Goal: Task Accomplishment & Management: Use online tool/utility

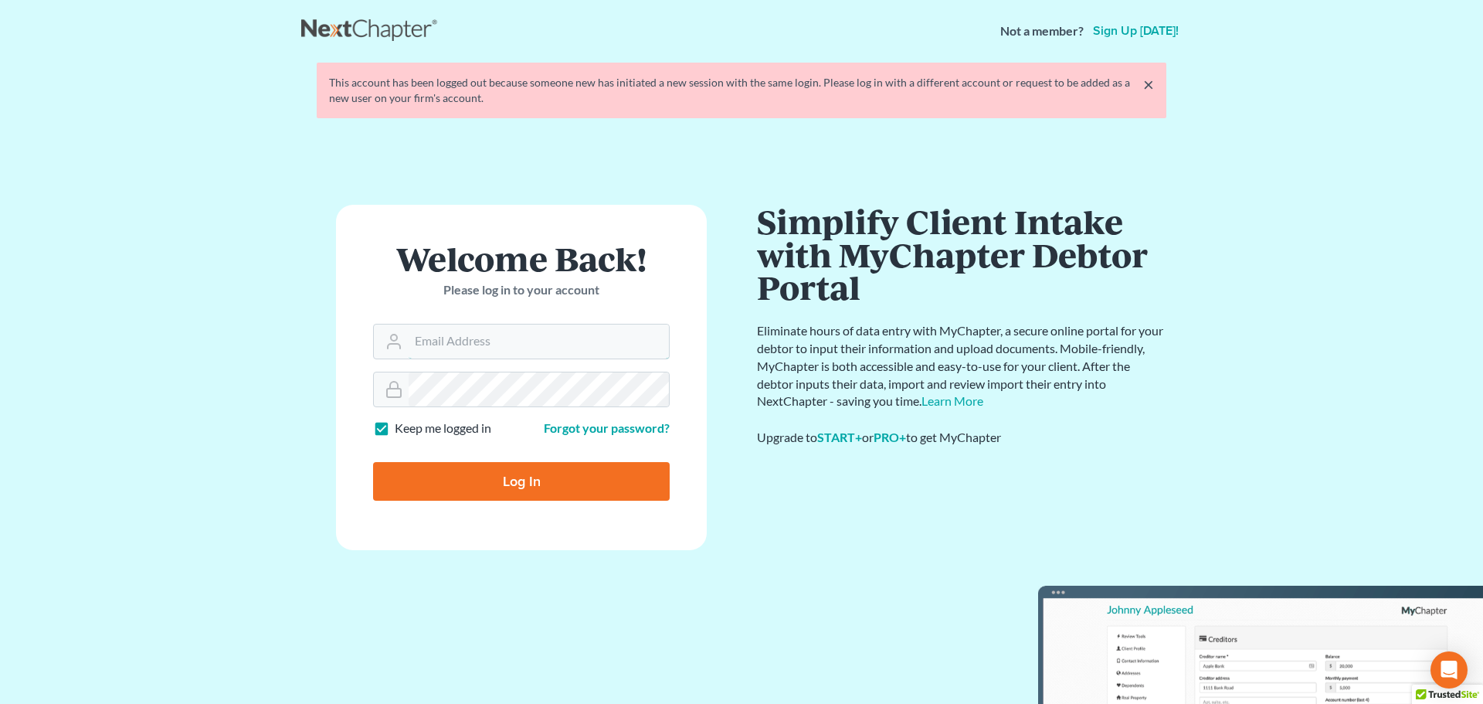
type input "[PERSON_NAME][EMAIL_ADDRESS][DOMAIN_NAME]"
click at [509, 484] on input "Log In" at bounding box center [521, 481] width 297 height 39
type input "Thinking..."
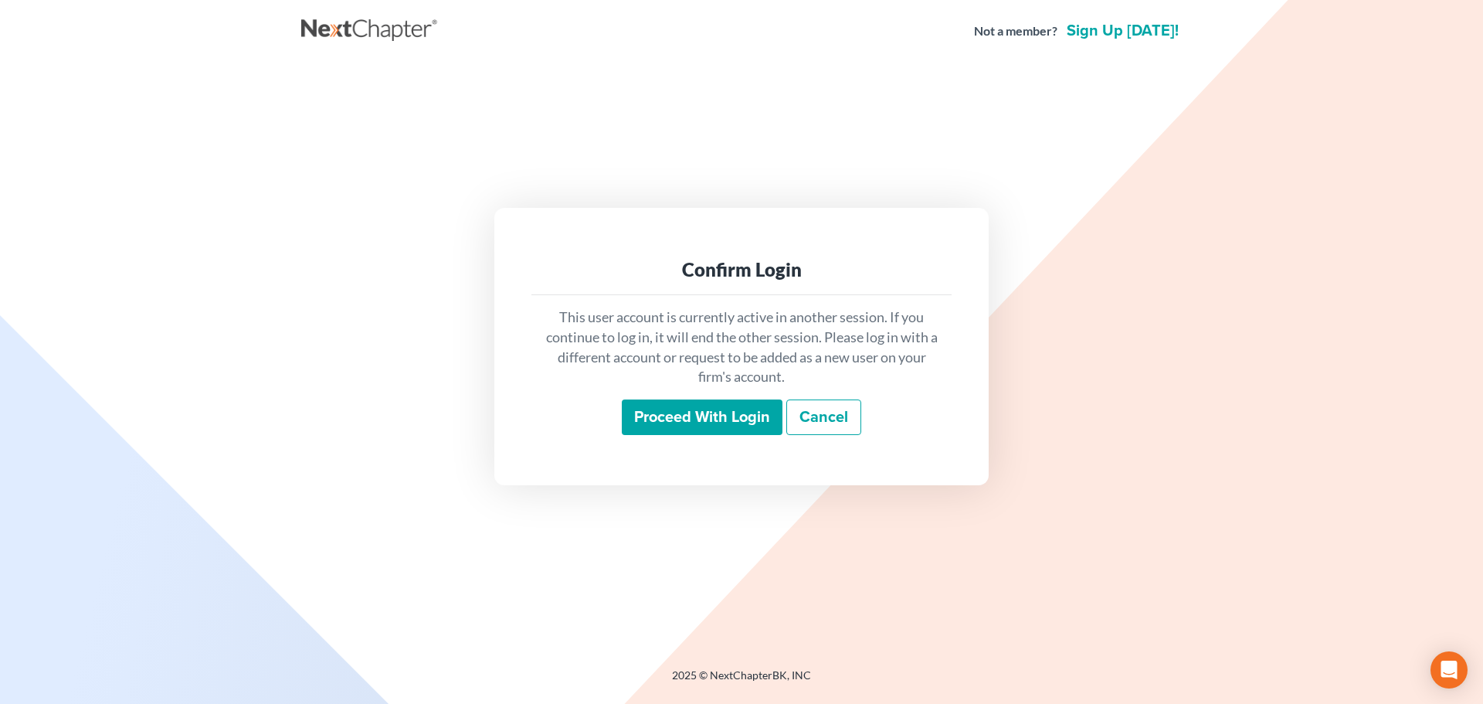
click at [688, 428] on input "Proceed with login" at bounding box center [702, 417] width 161 height 36
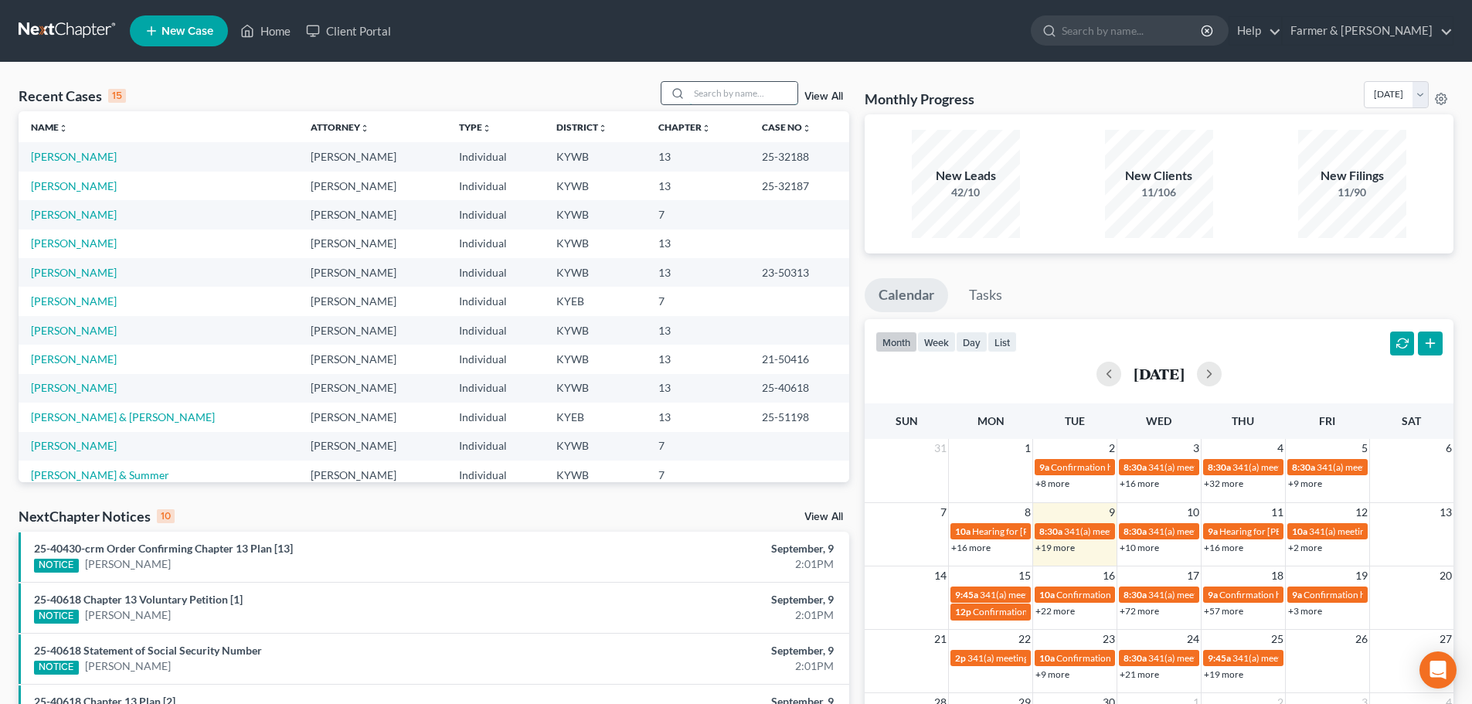
click at [719, 97] on input "search" at bounding box center [743, 93] width 108 height 22
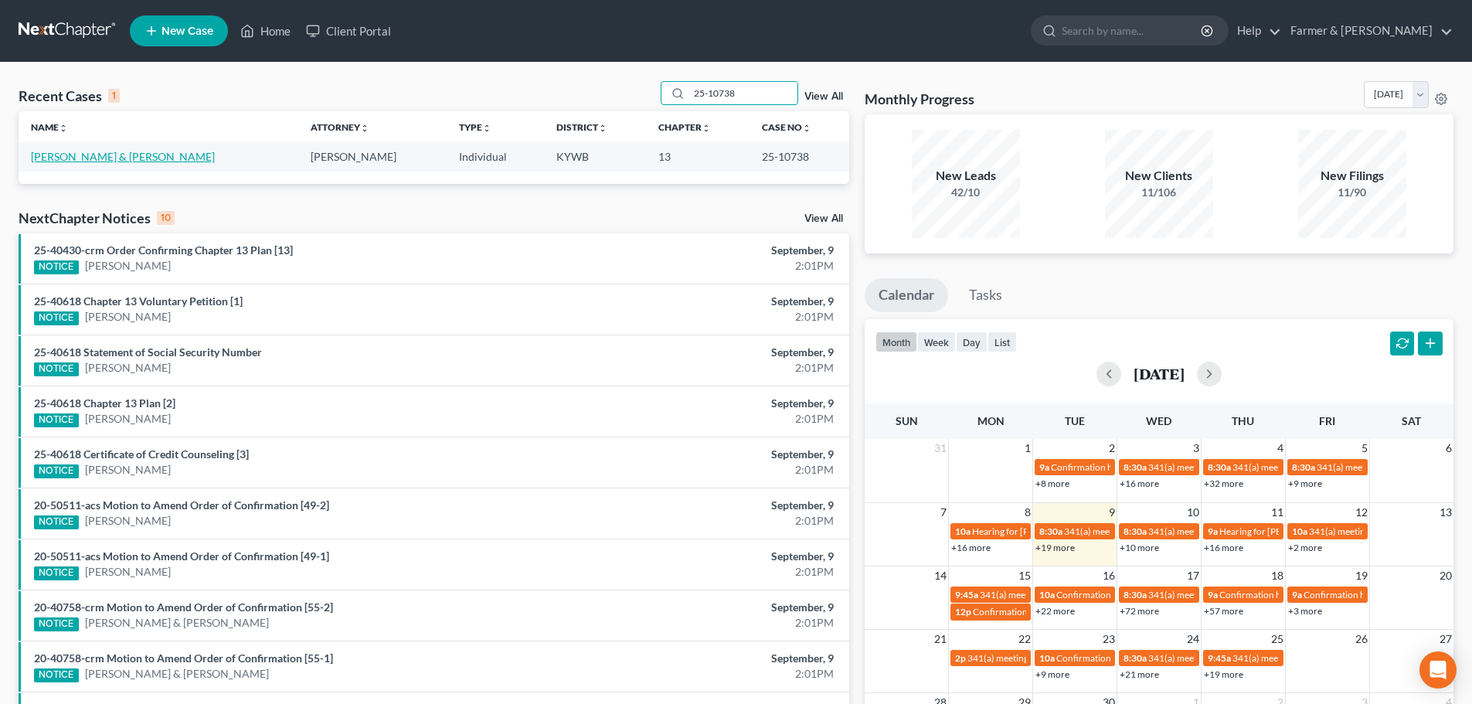
type input "25-10738"
click at [99, 155] on link "Keown, Eric & Kristen" at bounding box center [123, 156] width 184 height 13
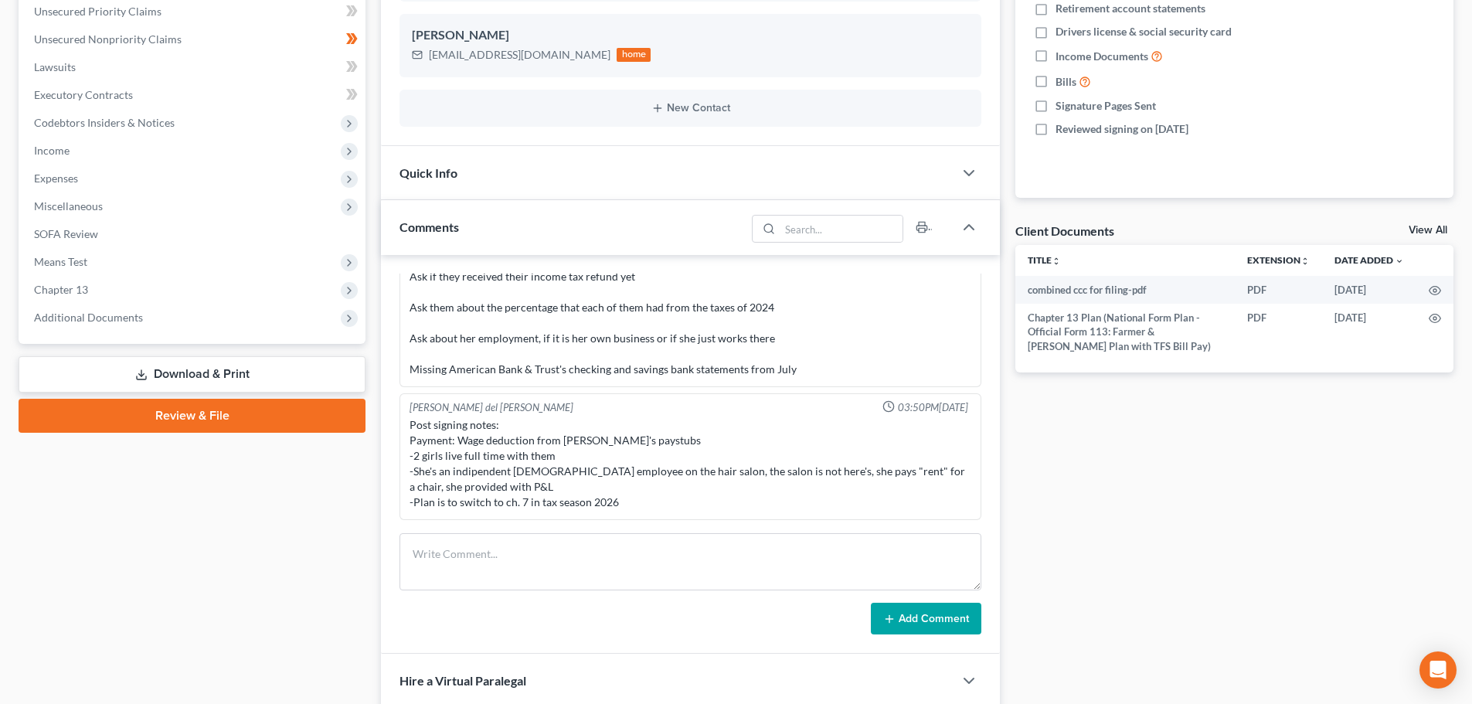
scroll to position [361, 0]
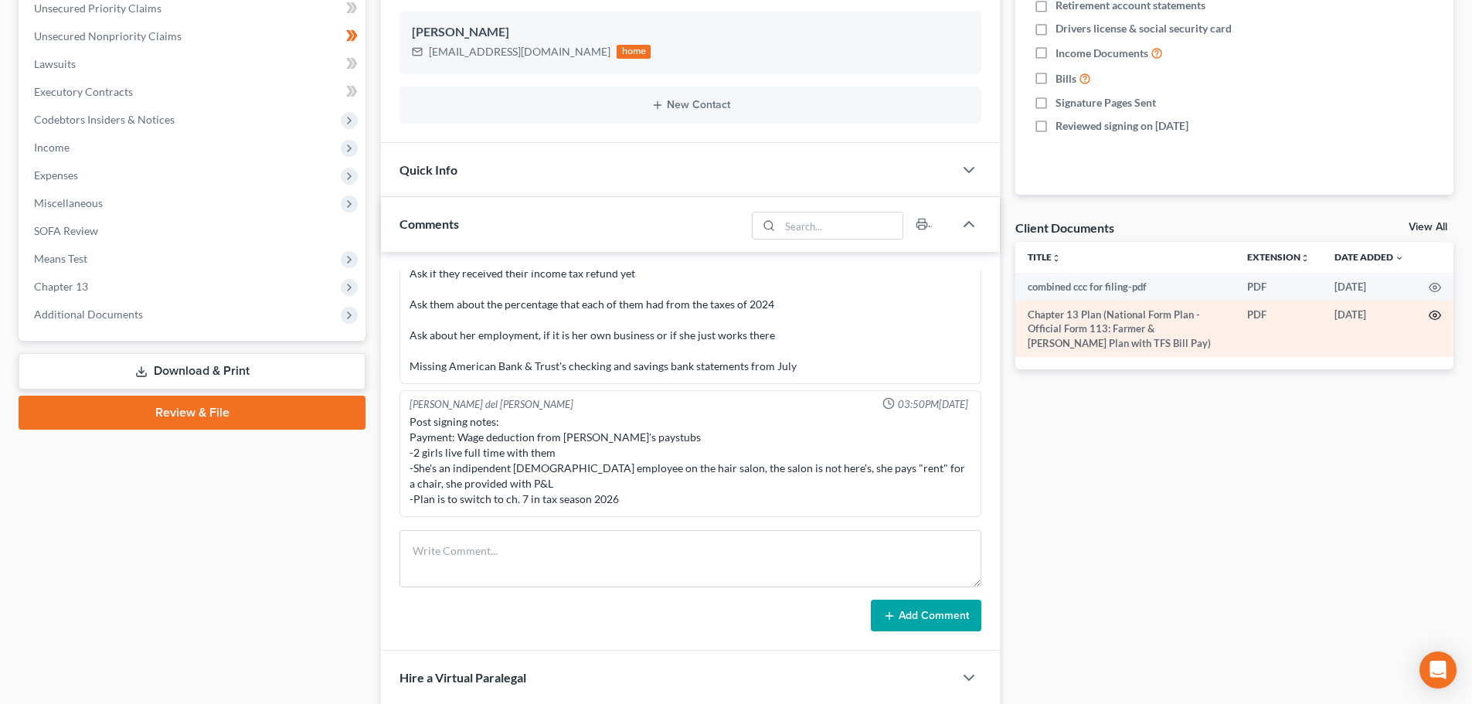
click at [1438, 317] on icon "button" at bounding box center [1434, 315] width 12 height 12
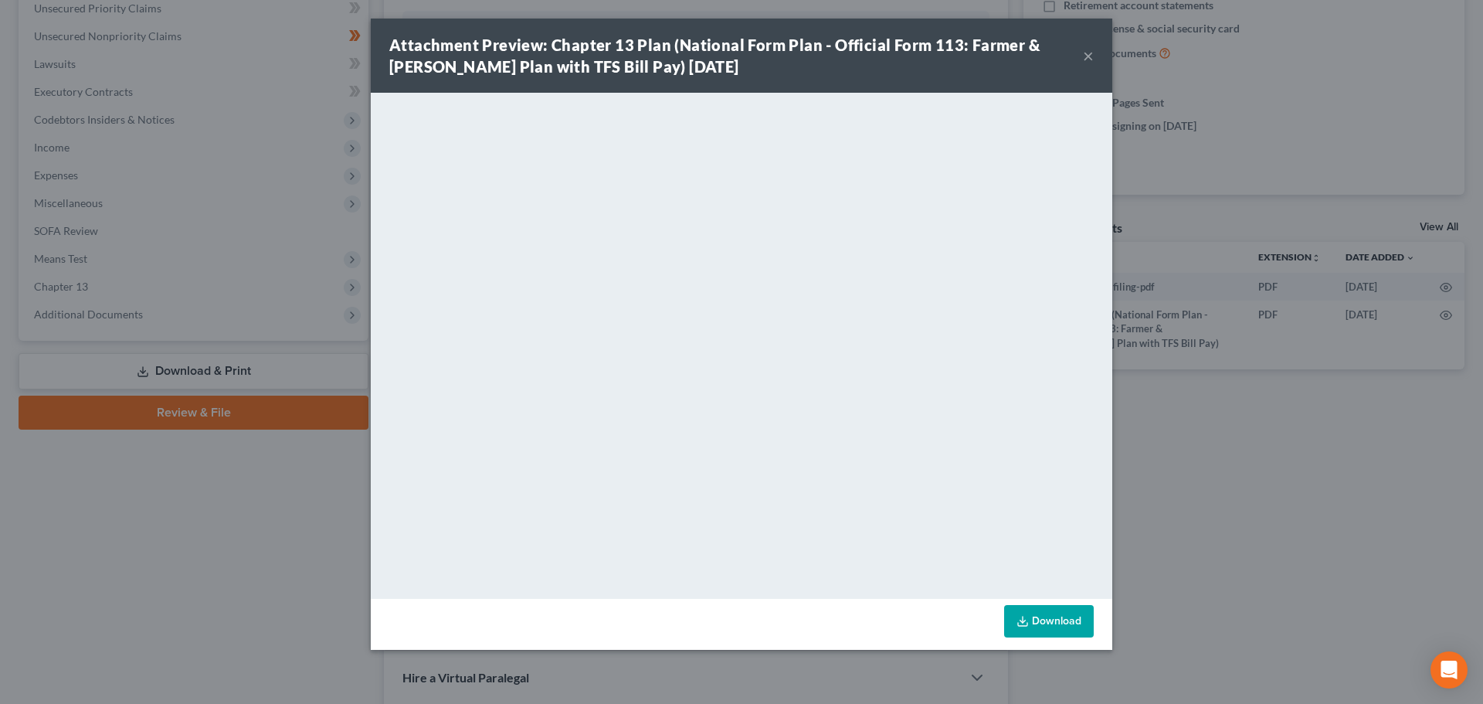
click at [1089, 55] on button "×" at bounding box center [1088, 55] width 11 height 19
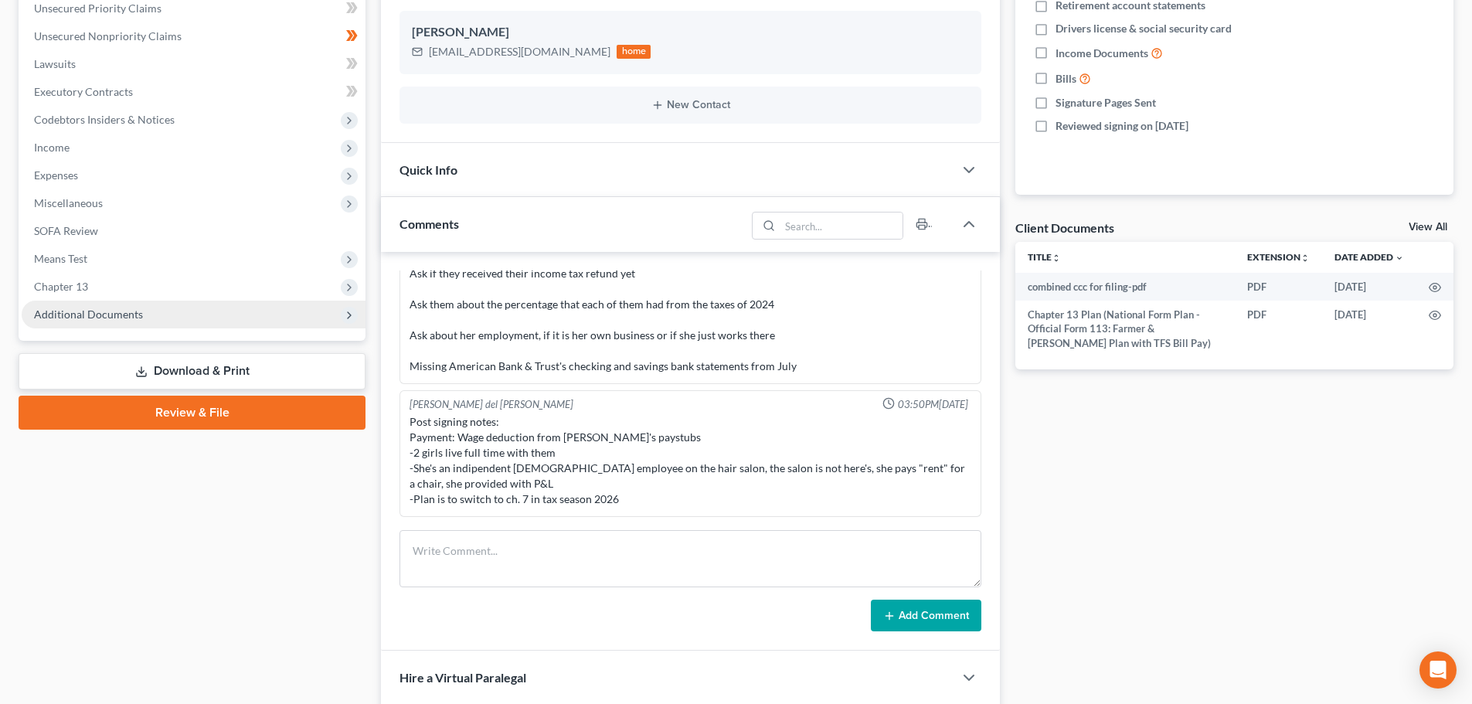
click at [117, 314] on span "Additional Documents" at bounding box center [88, 313] width 109 height 13
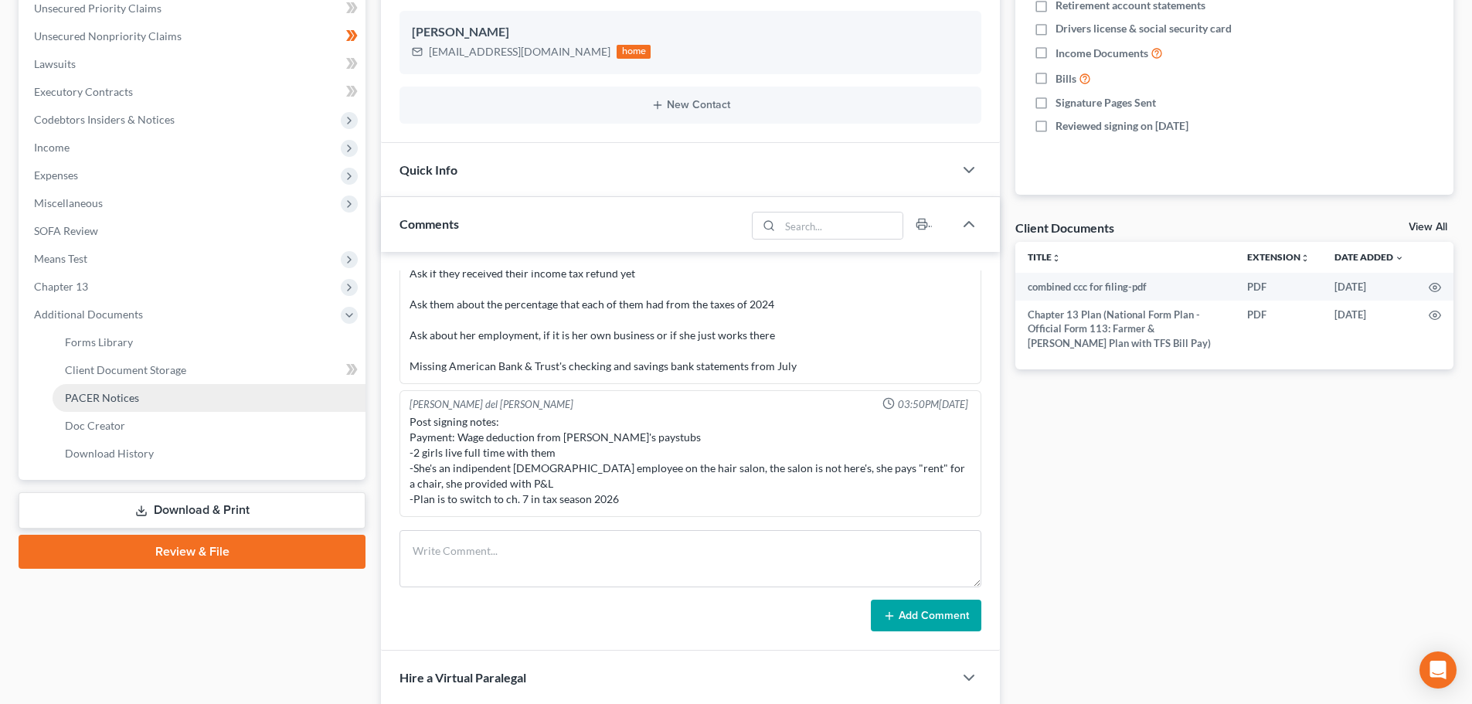
click at [134, 397] on span "PACER Notices" at bounding box center [102, 397] width 74 height 13
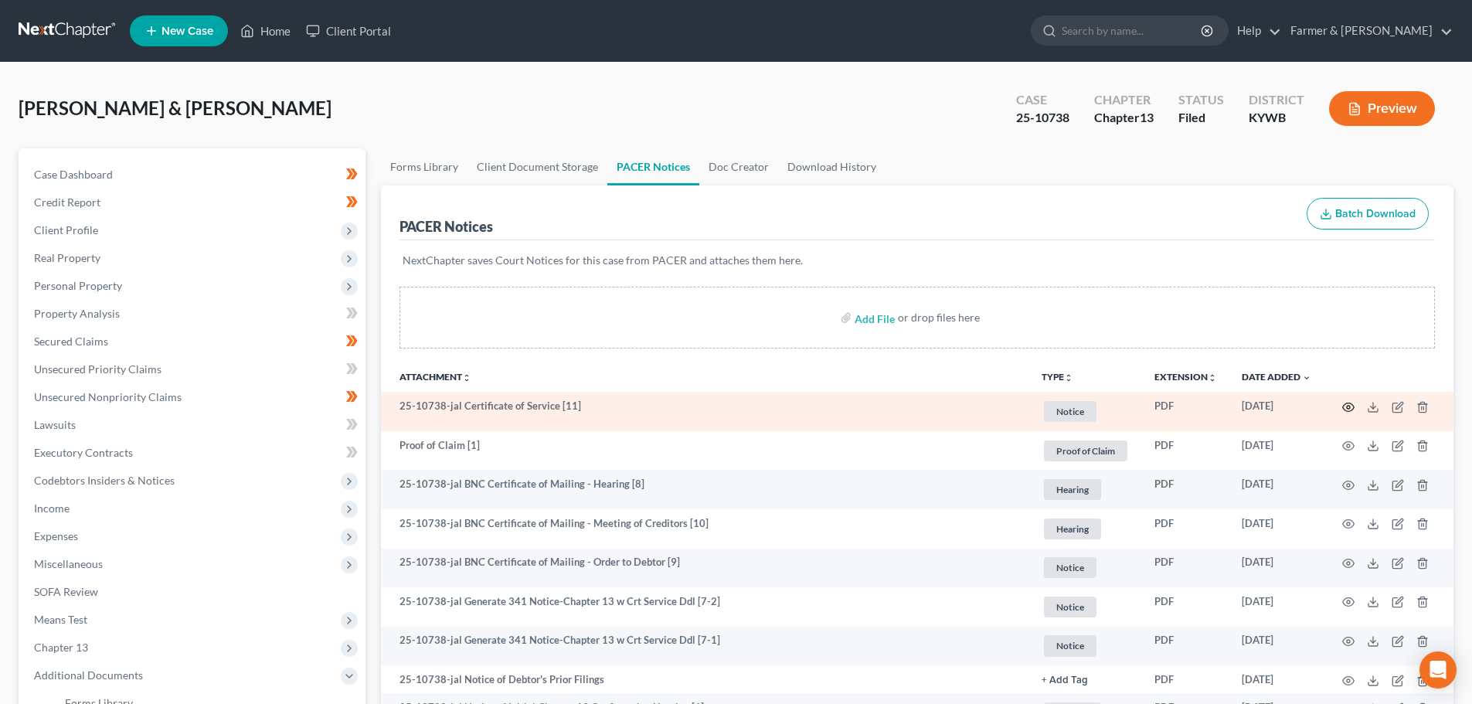
click at [1353, 406] on icon "button" at bounding box center [1348, 407] width 12 height 12
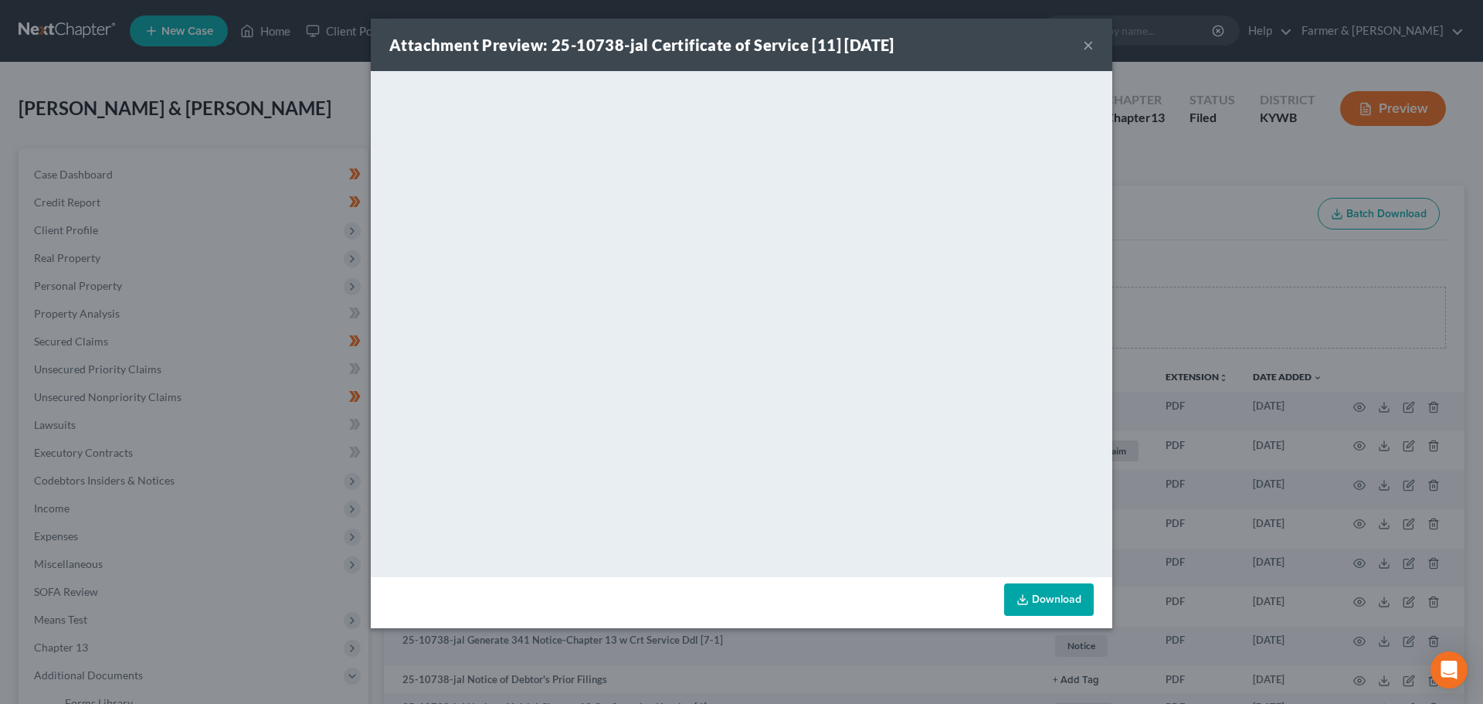
click at [1084, 39] on button "×" at bounding box center [1088, 45] width 11 height 19
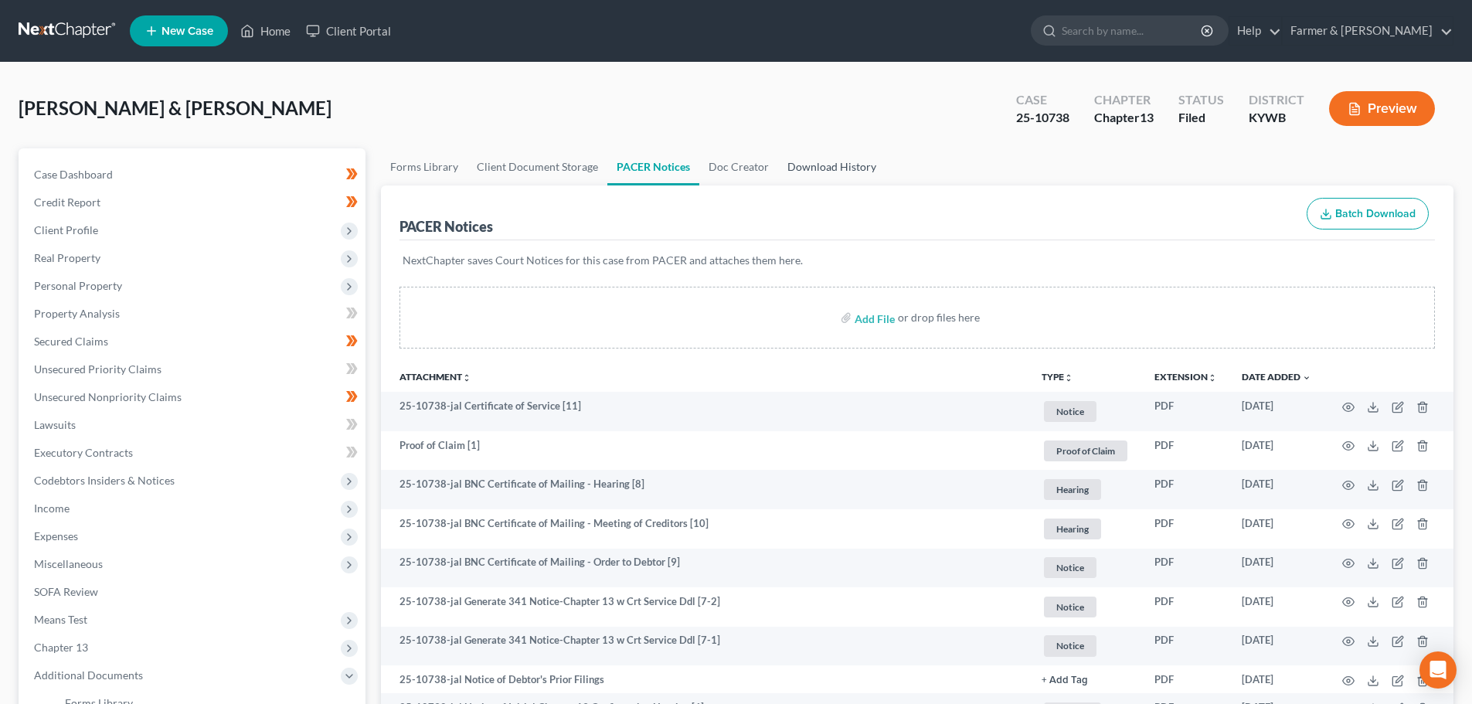
click at [831, 165] on link "Download History" at bounding box center [831, 166] width 107 height 37
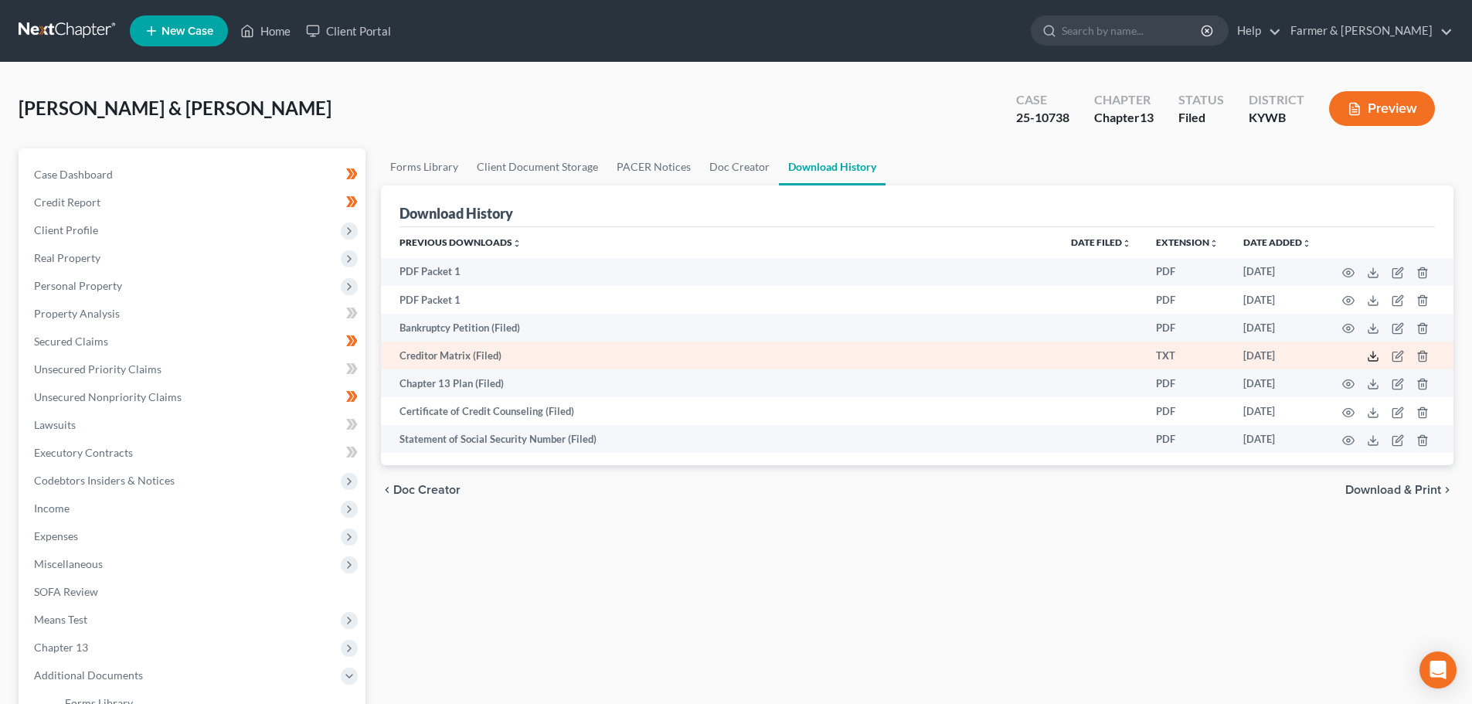
click at [1374, 355] on icon at bounding box center [1373, 356] width 12 height 12
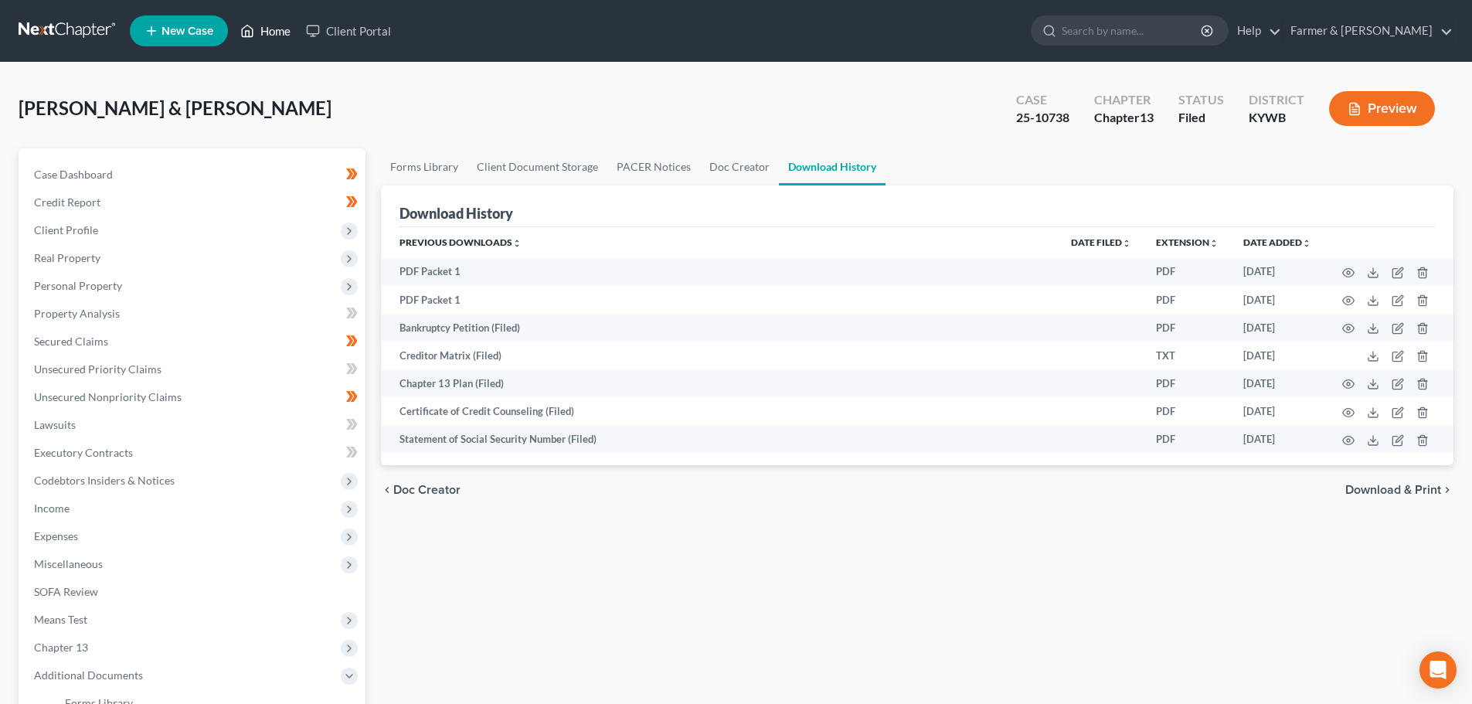
click at [280, 40] on link "Home" at bounding box center [266, 31] width 66 height 28
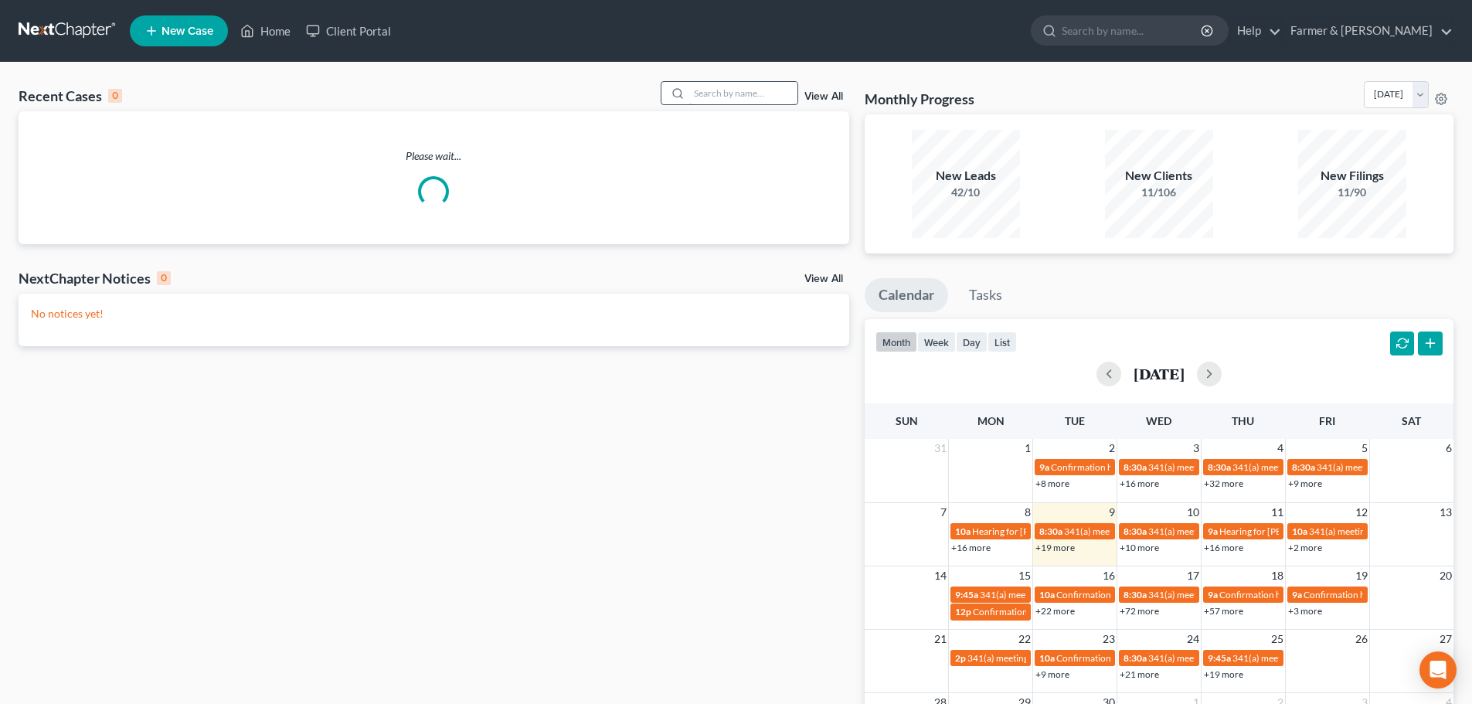
click at [711, 94] on input "search" at bounding box center [743, 93] width 108 height 22
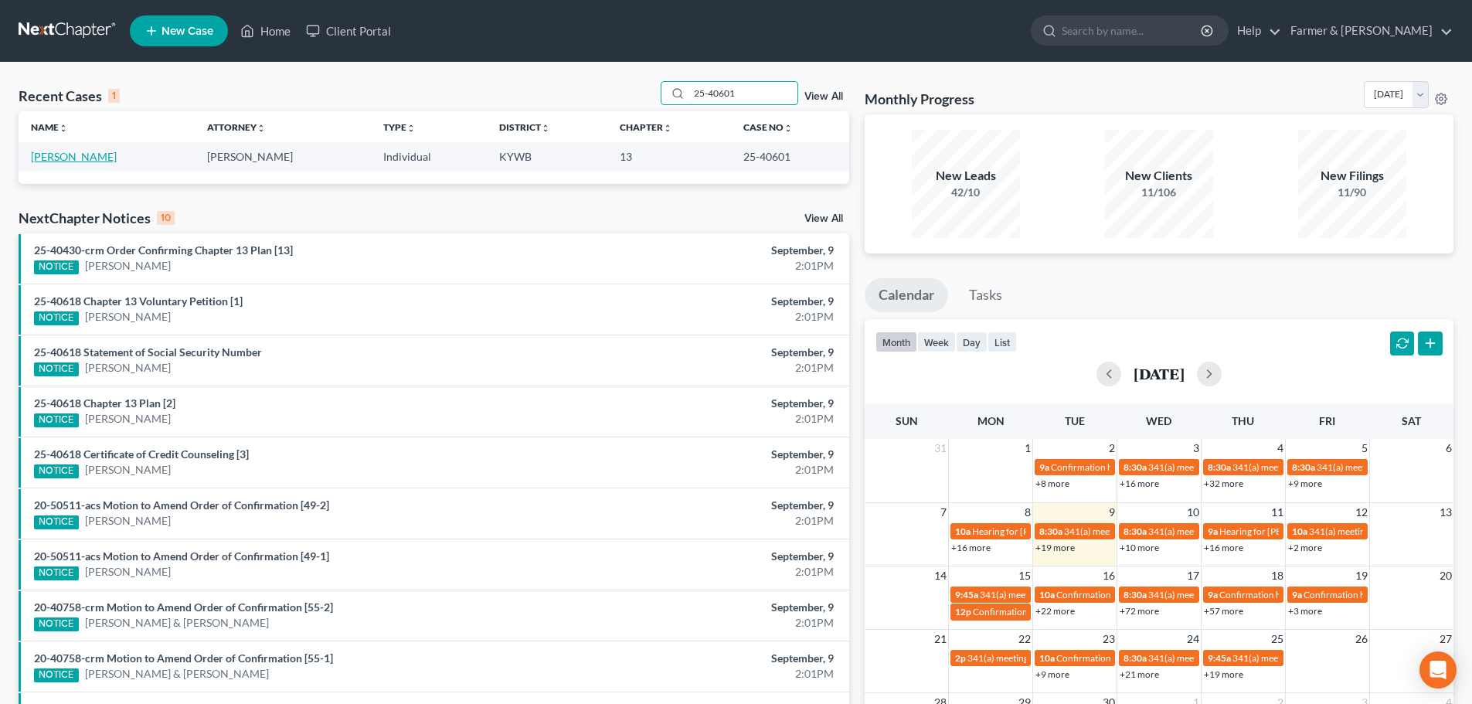
type input "25-40601"
click at [72, 158] on link "Silliman, Chelsea" at bounding box center [74, 156] width 86 height 13
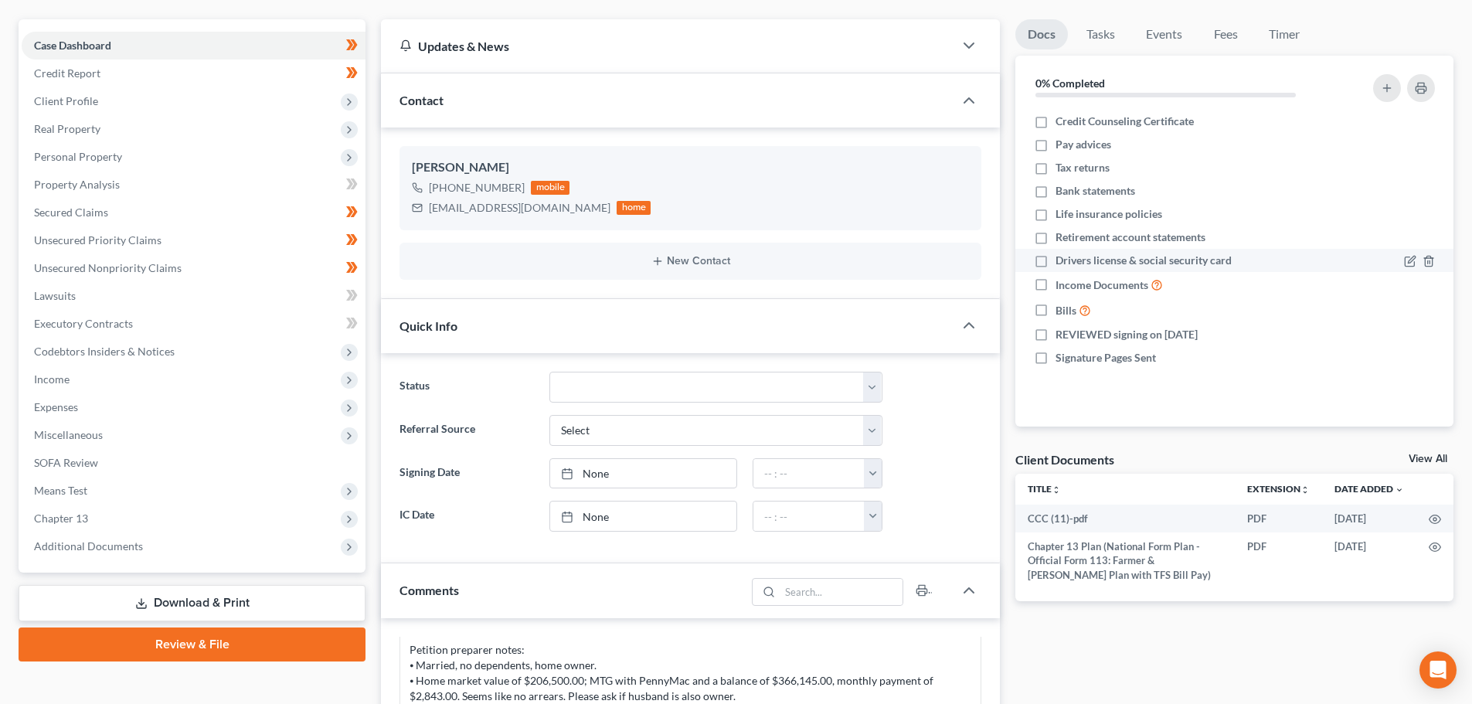
scroll to position [180, 0]
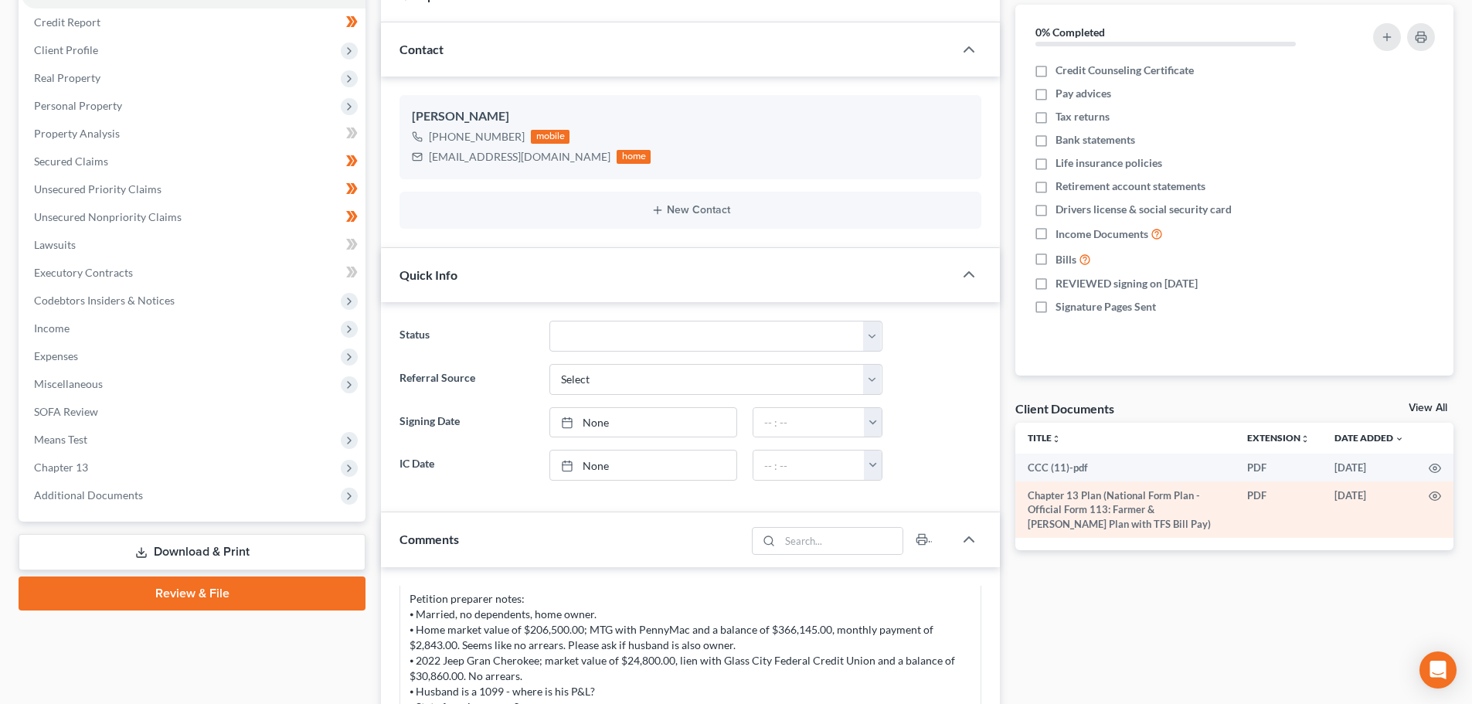
click at [1441, 495] on td at bounding box center [1434, 509] width 37 height 56
click at [1429, 497] on icon "button" at bounding box center [1435, 496] width 12 height 8
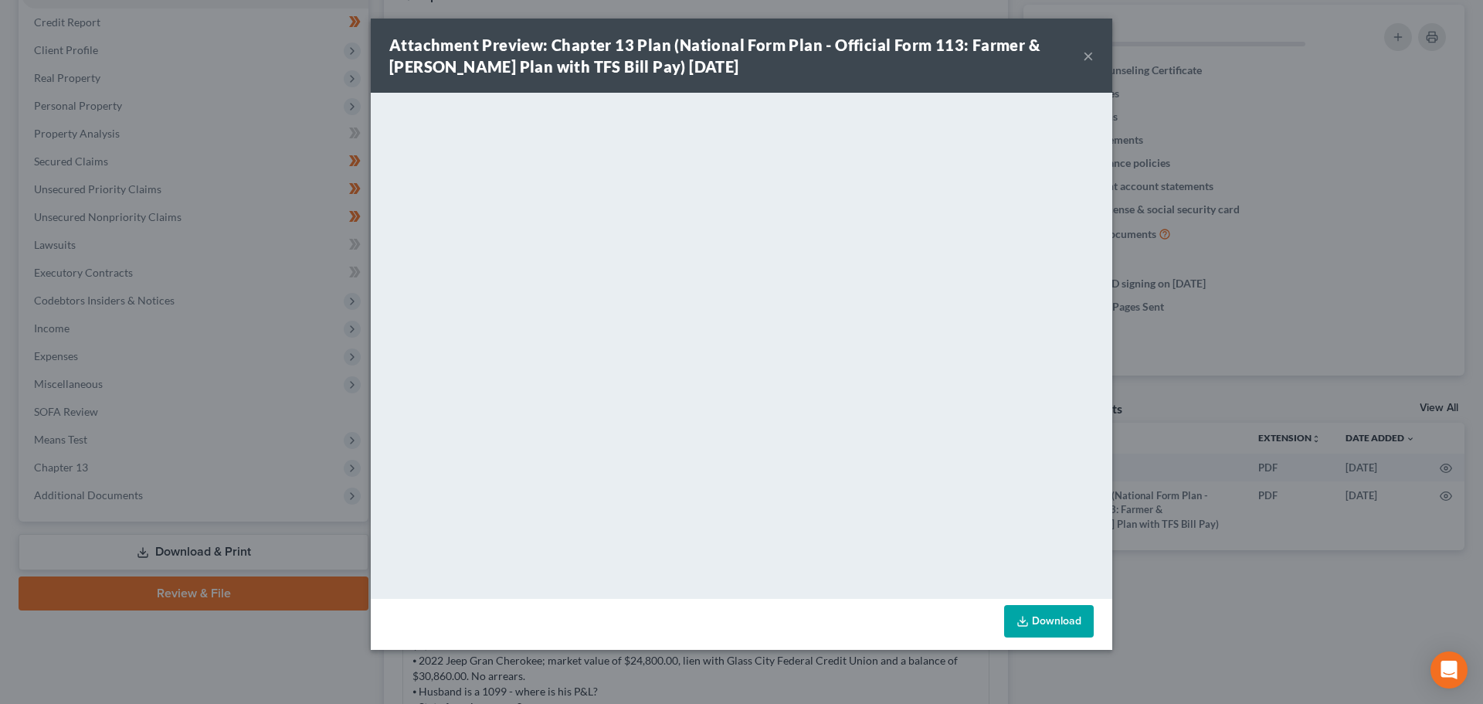
click at [1083, 54] on button "×" at bounding box center [1088, 55] width 11 height 19
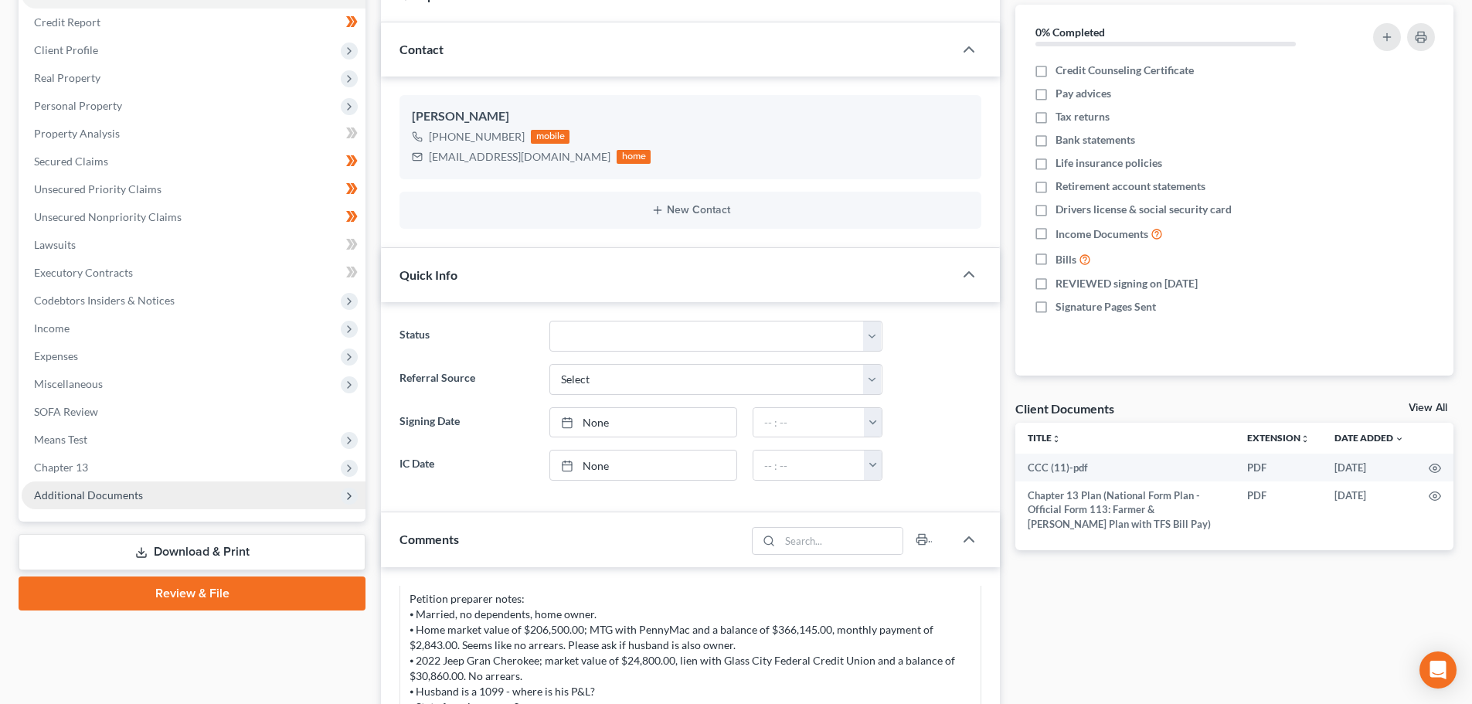
click at [137, 491] on span "Additional Documents" at bounding box center [88, 494] width 109 height 13
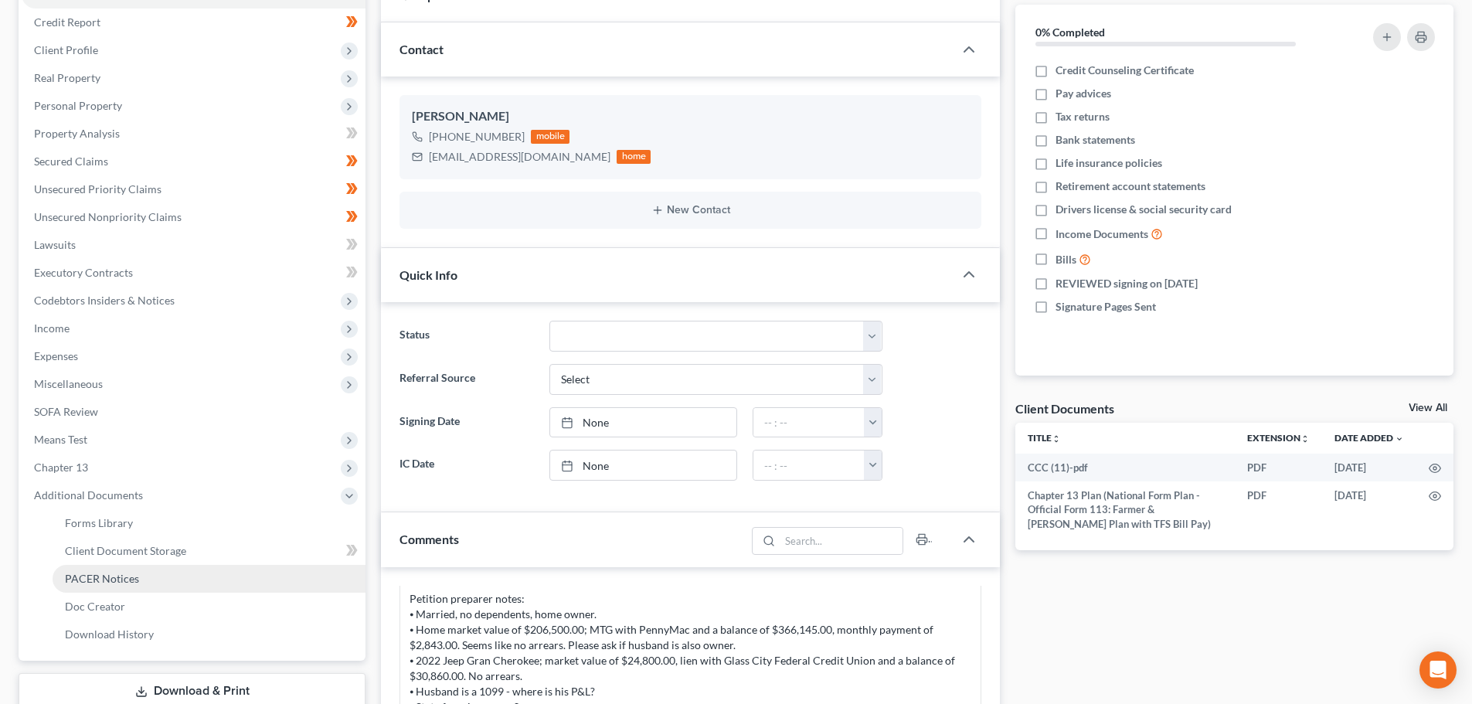
drag, startPoint x: 143, startPoint y: 585, endPoint x: 204, endPoint y: 578, distance: 61.4
click at [143, 586] on link "PACER Notices" at bounding box center [209, 579] width 313 height 28
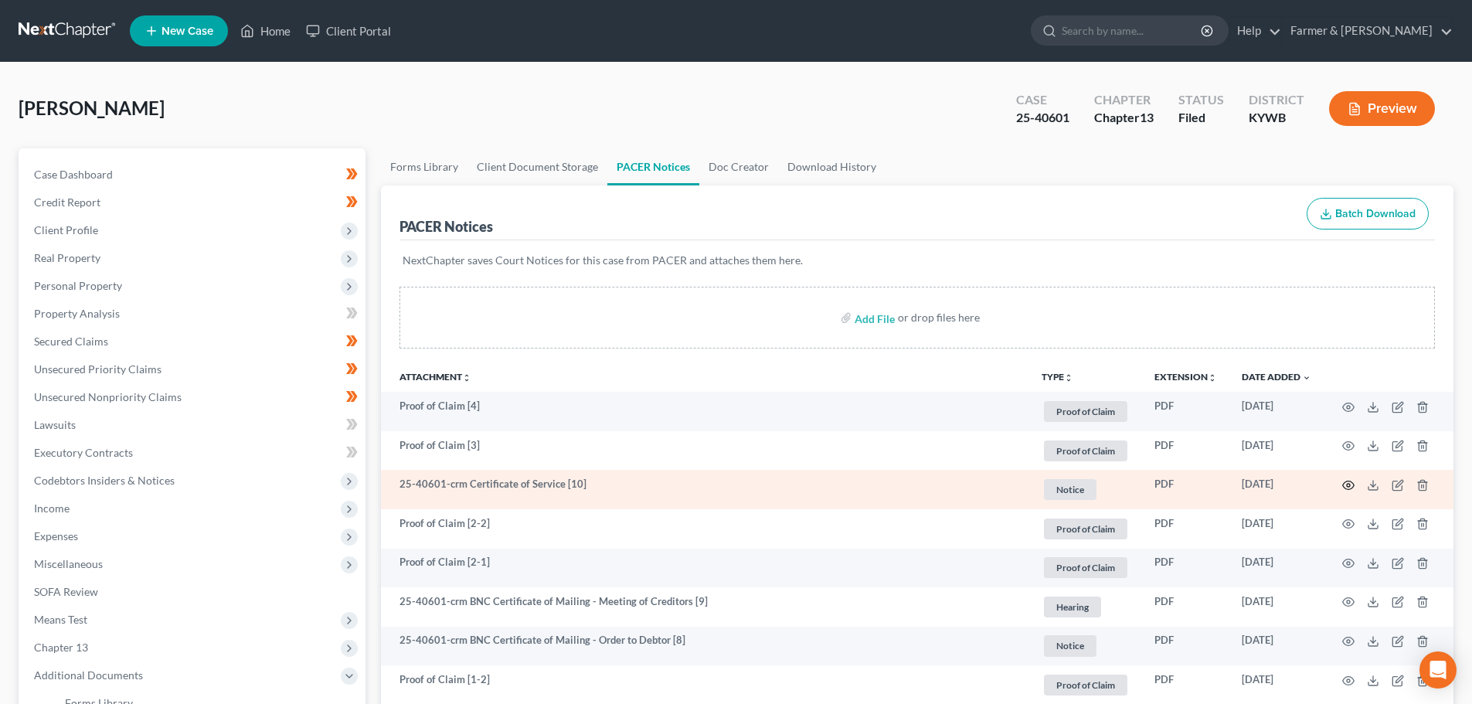
click at [1349, 482] on icon "button" at bounding box center [1348, 485] width 12 height 12
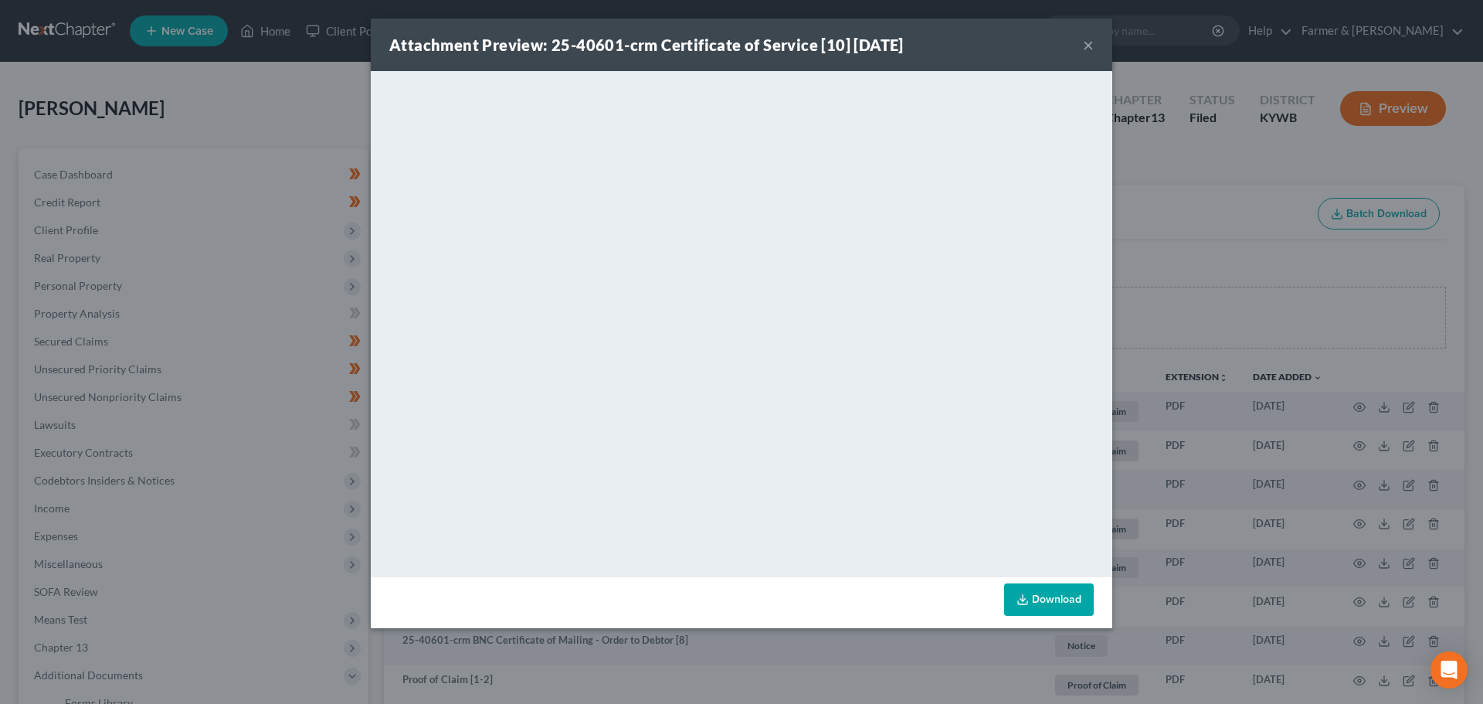
click at [1088, 46] on button "×" at bounding box center [1088, 45] width 11 height 19
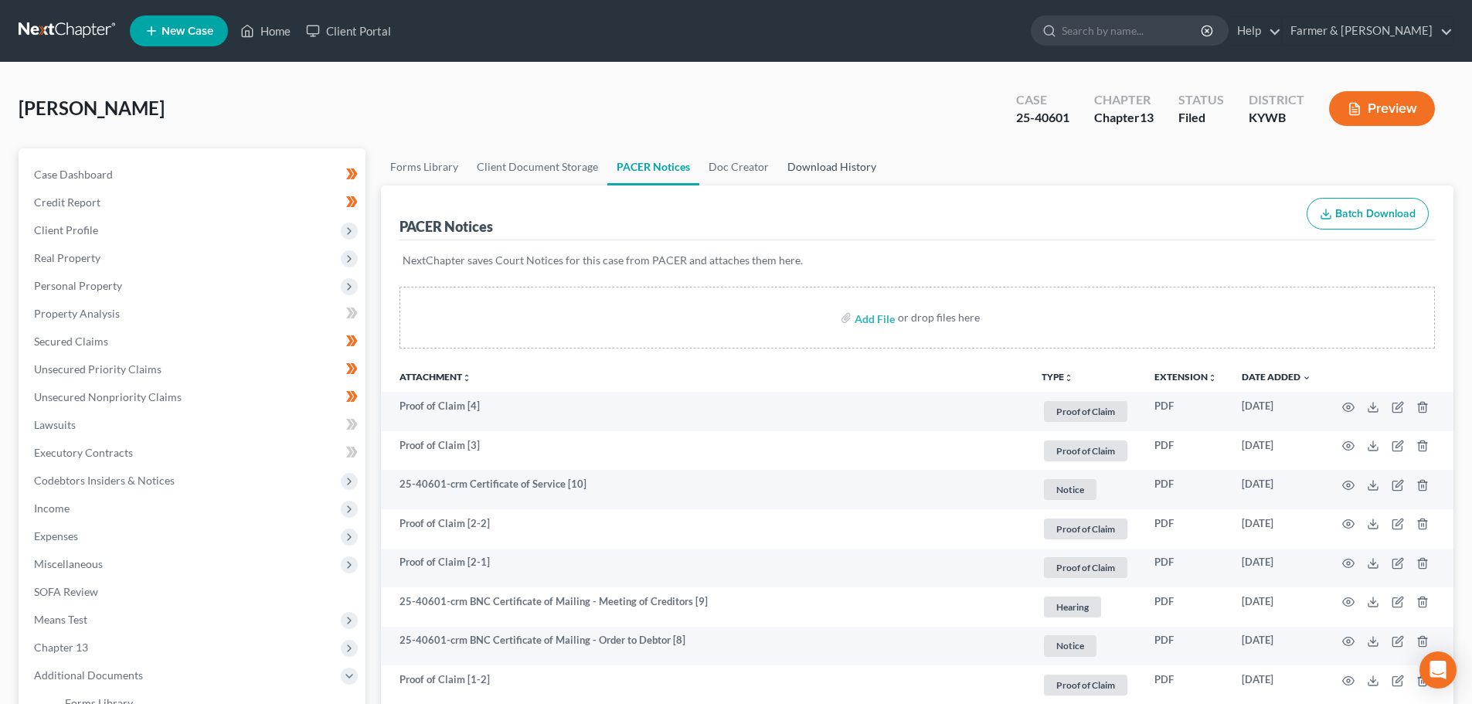
click at [837, 165] on link "Download History" at bounding box center [831, 166] width 107 height 37
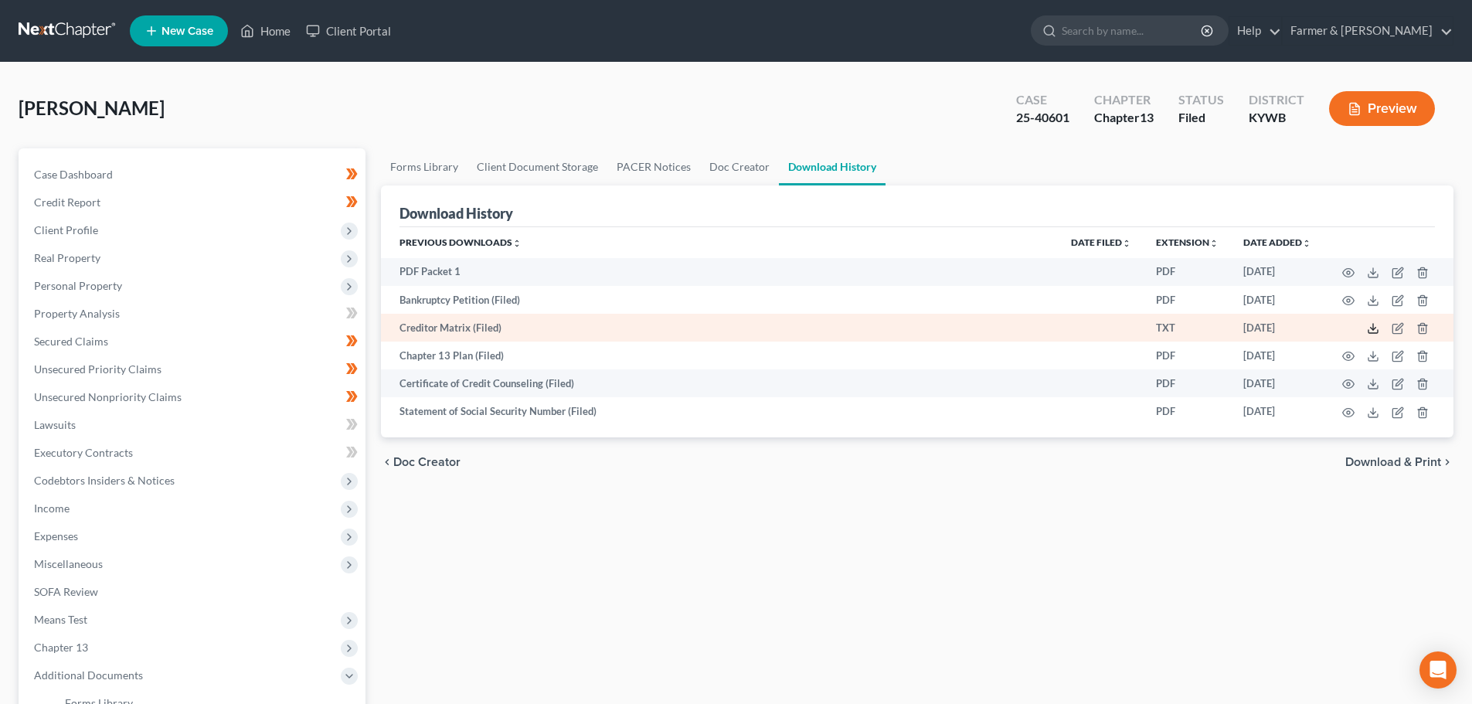
click at [1373, 327] on line at bounding box center [1373, 327] width 0 height 6
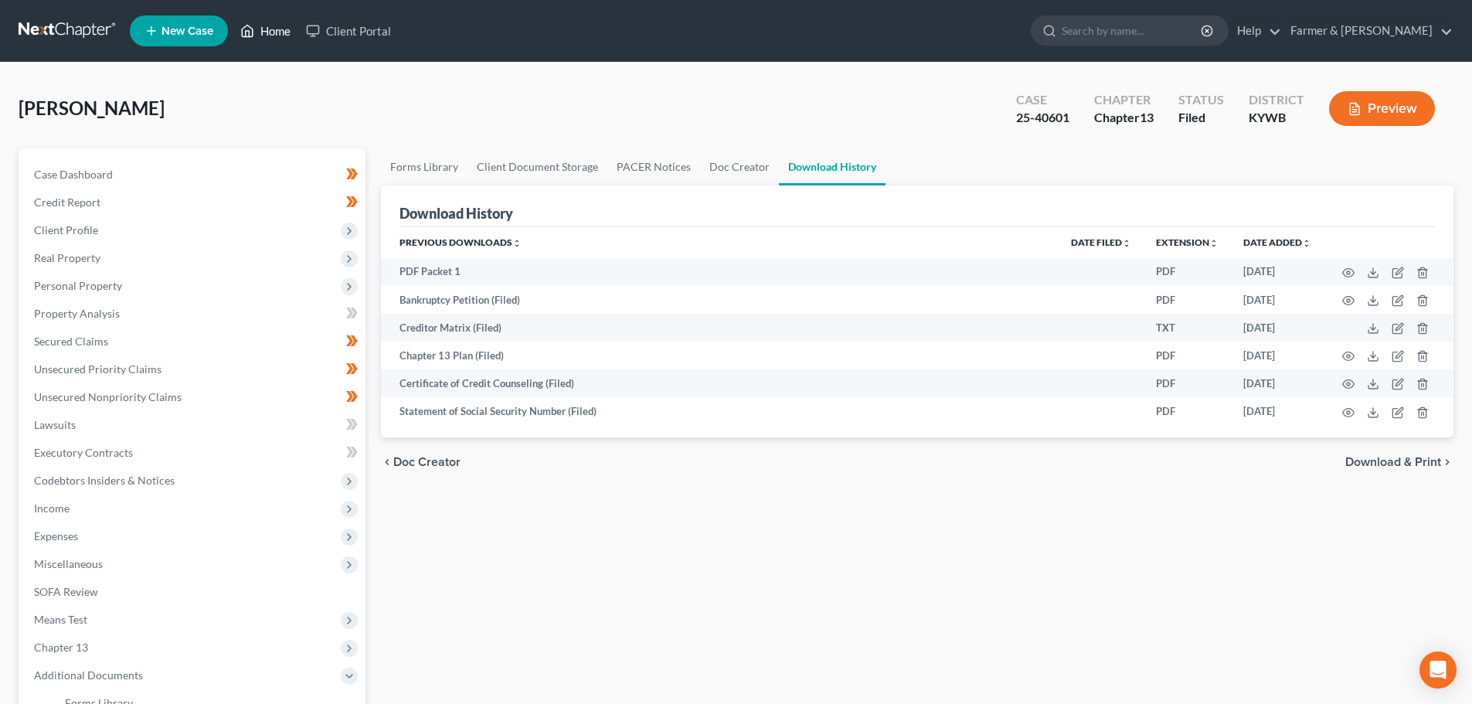
click at [267, 20] on link "Home" at bounding box center [266, 31] width 66 height 28
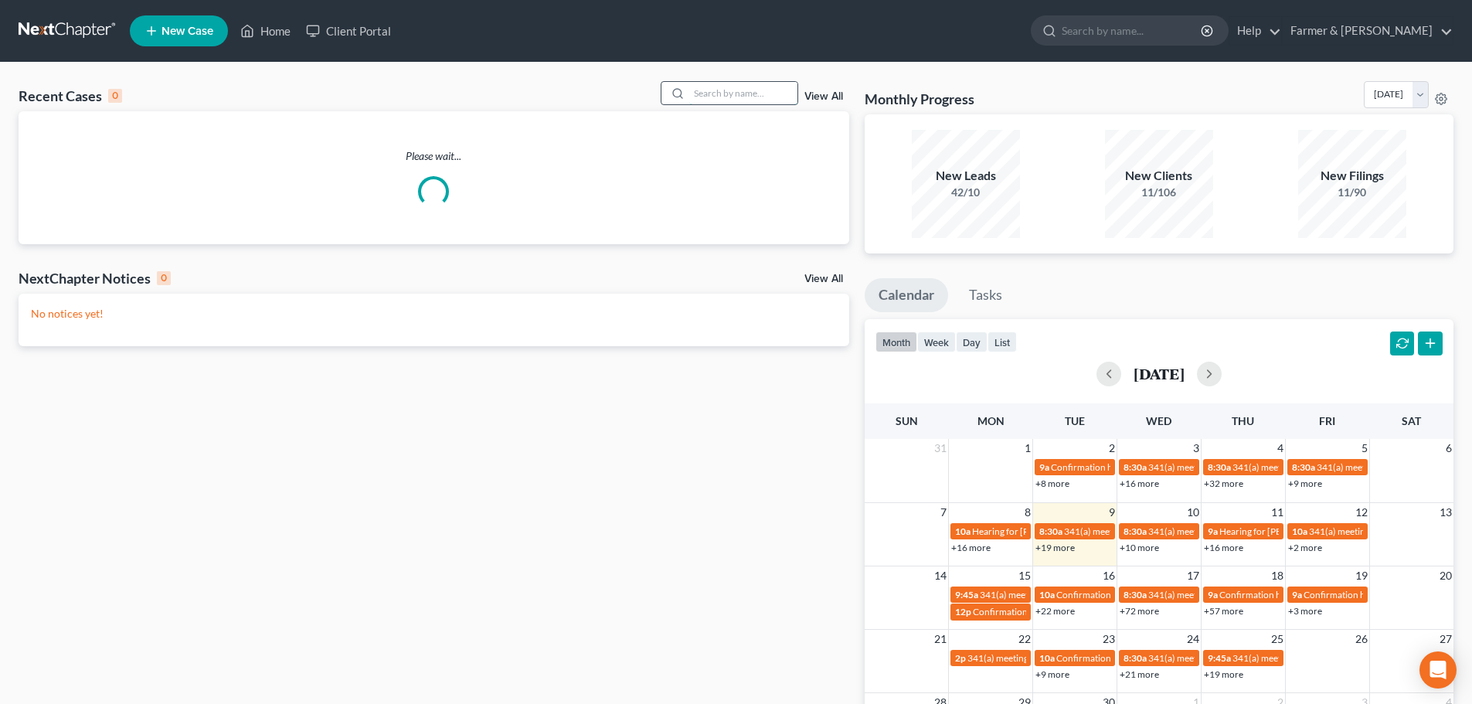
click at [737, 93] on input "search" at bounding box center [743, 93] width 108 height 22
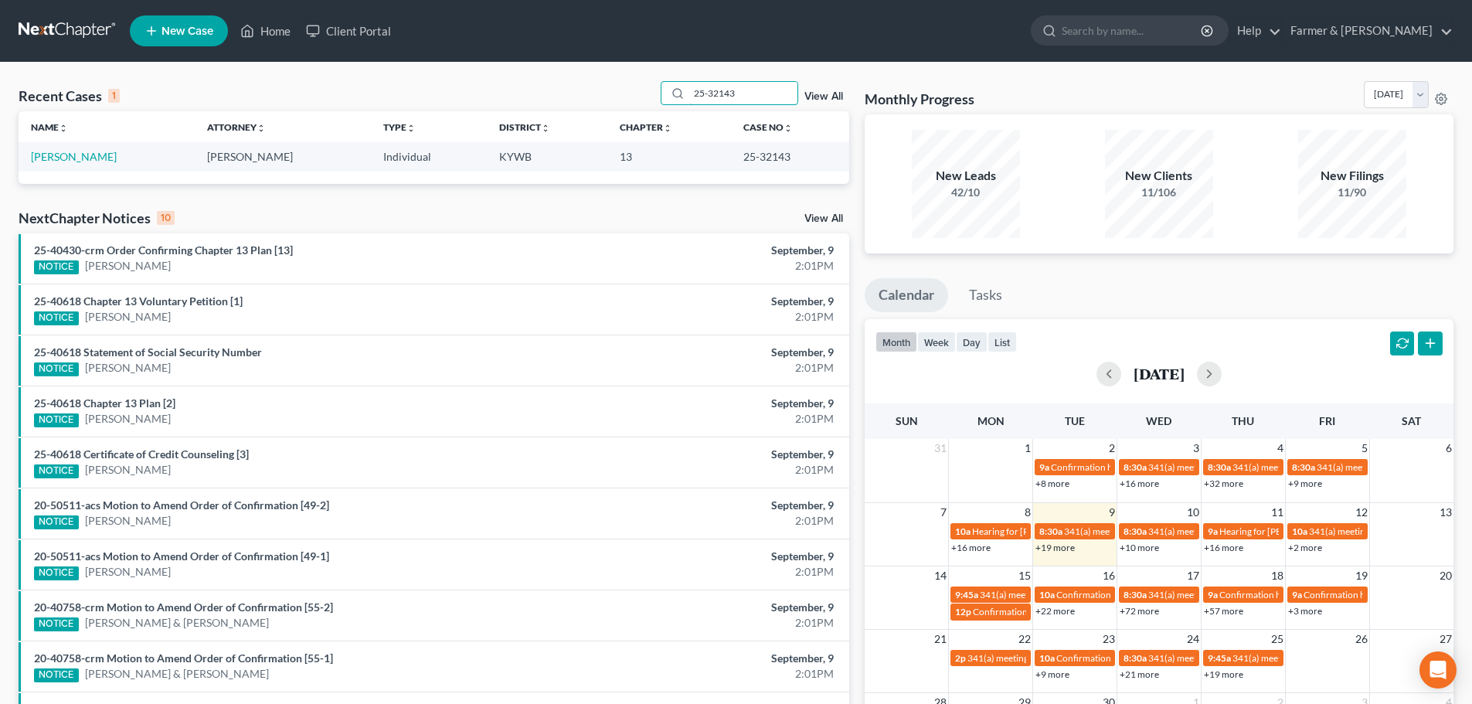
type input "25-32143"
click at [53, 158] on link "Berrier, Keith" at bounding box center [74, 156] width 86 height 13
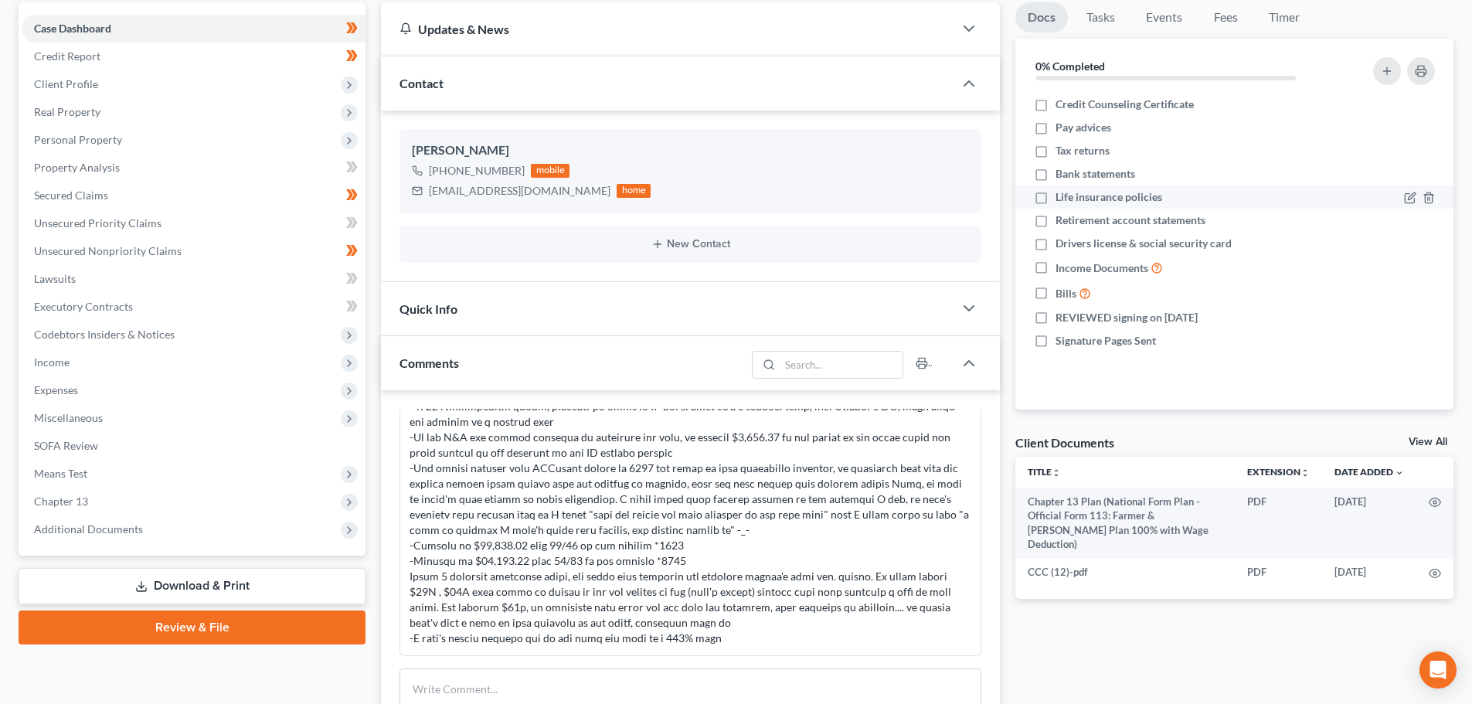
scroll to position [180, 0]
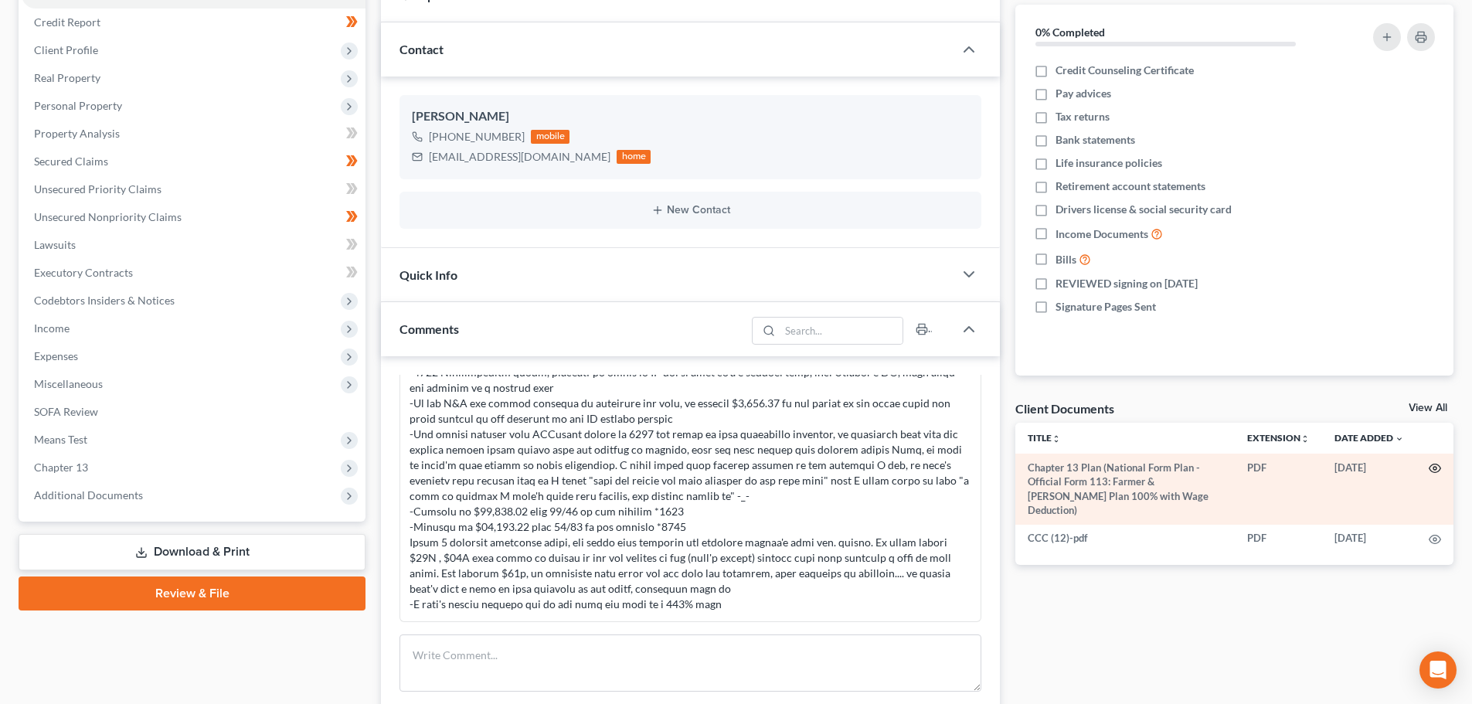
click at [1434, 465] on icon "button" at bounding box center [1434, 468] width 12 height 12
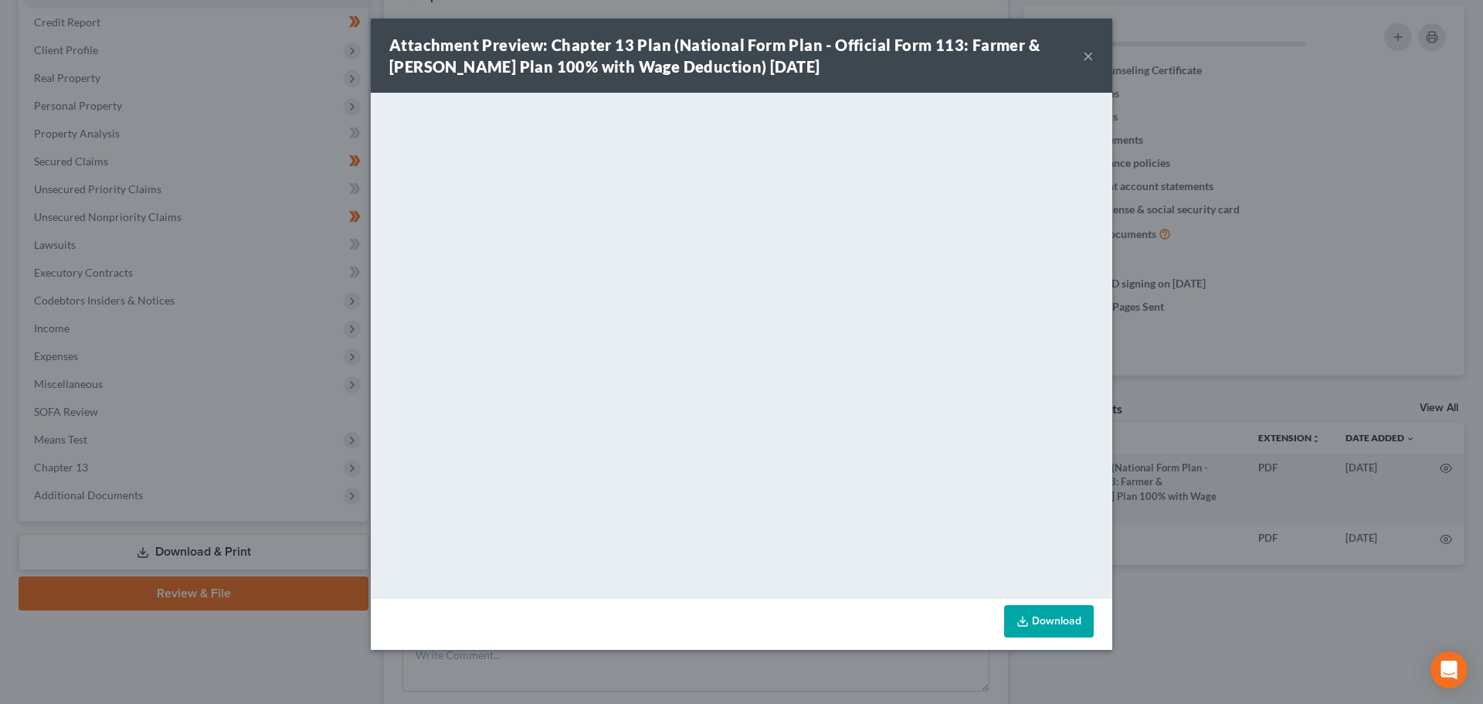
click at [1085, 56] on button "×" at bounding box center [1088, 55] width 11 height 19
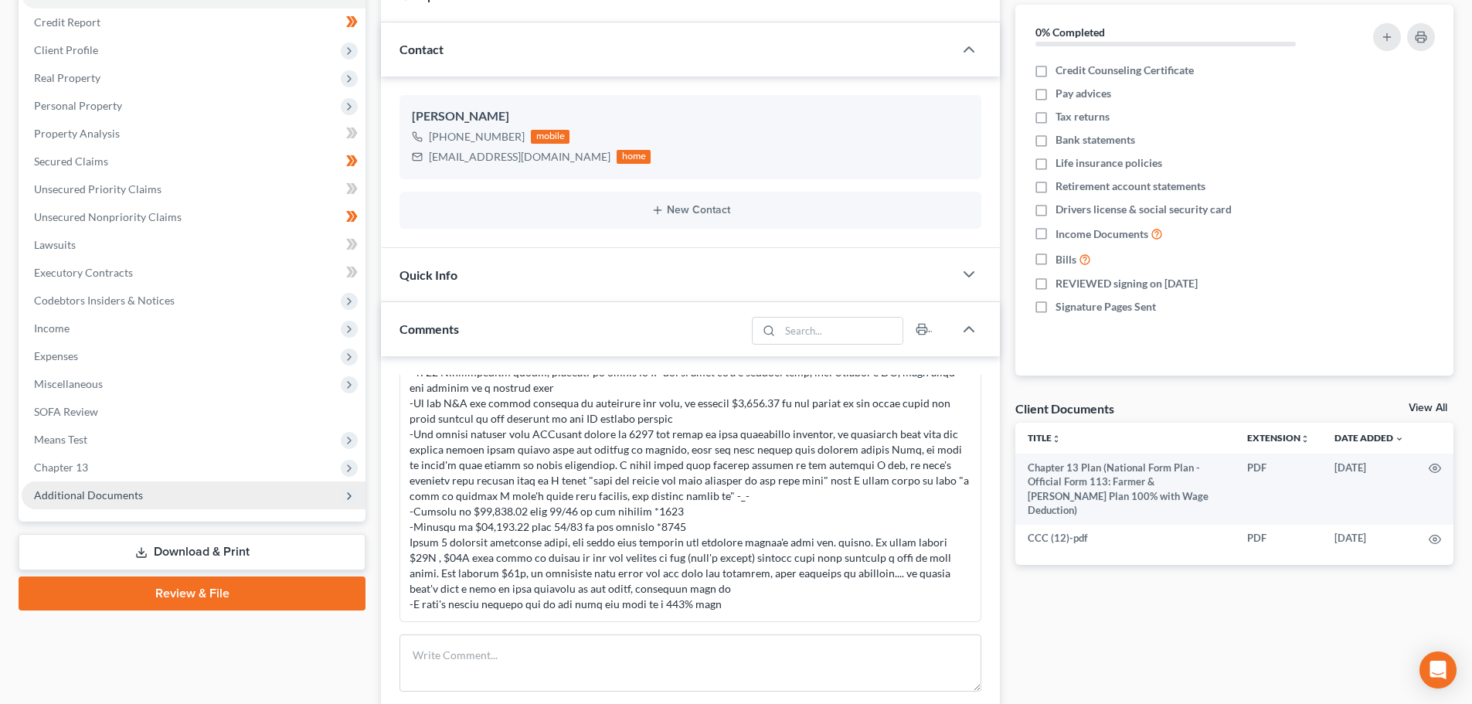
click at [119, 502] on span "Additional Documents" at bounding box center [194, 495] width 344 height 28
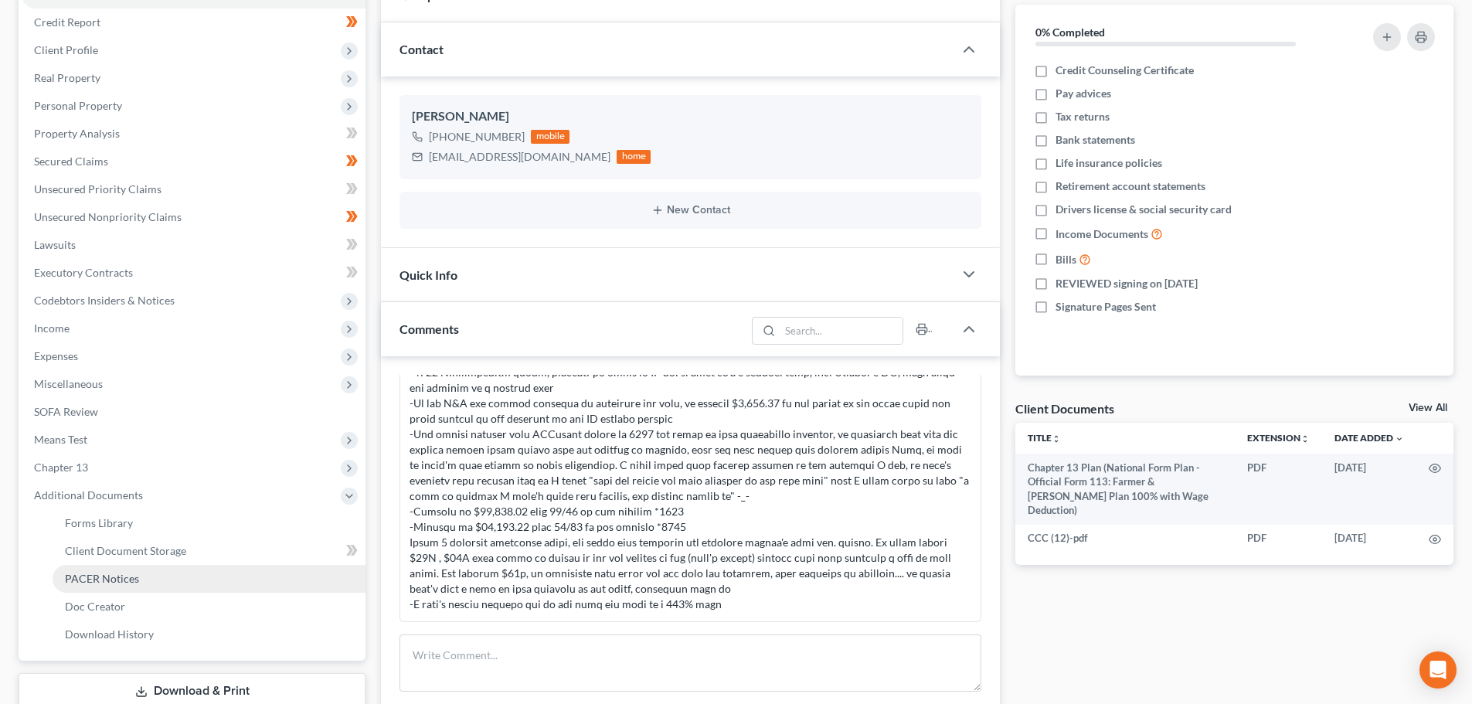
click at [112, 577] on span "PACER Notices" at bounding box center [102, 578] width 74 height 13
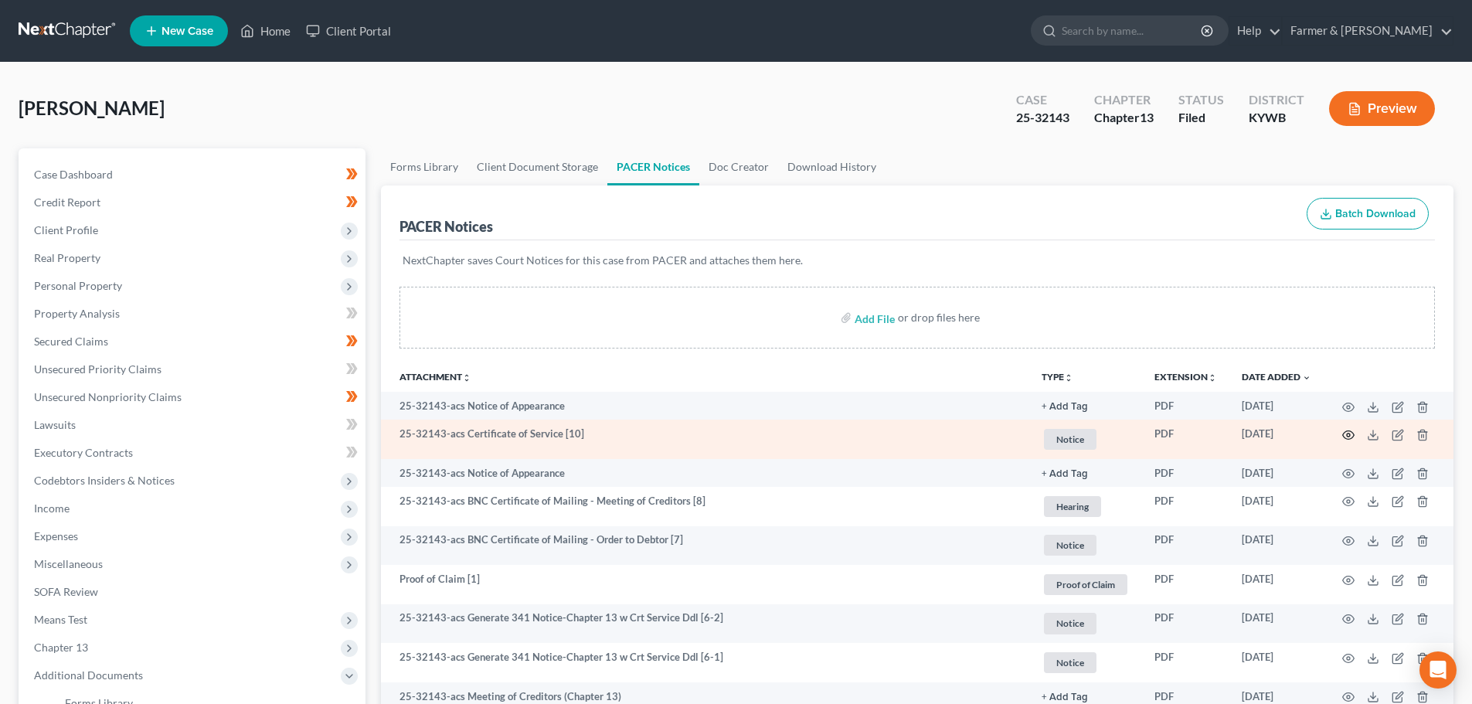
click at [1350, 436] on circle "button" at bounding box center [1347, 434] width 3 height 3
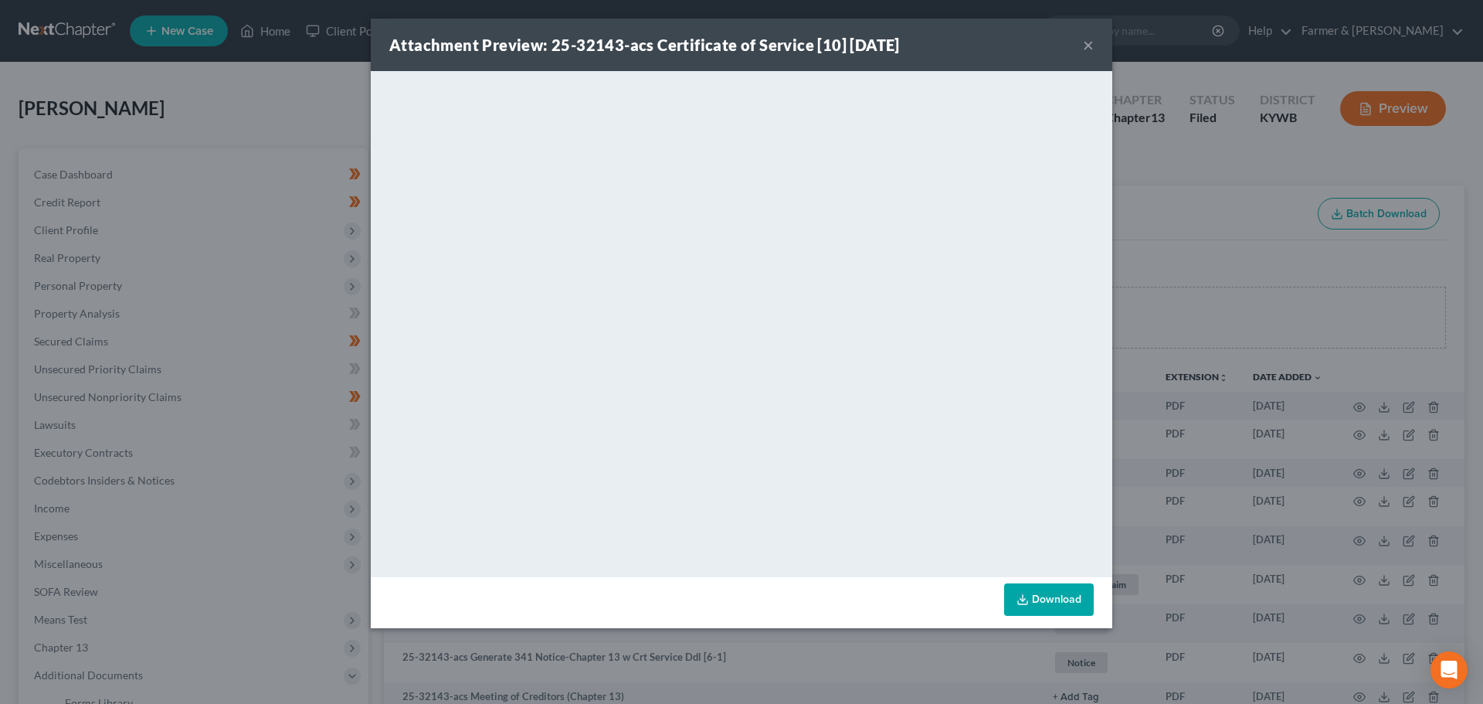
click at [1088, 44] on button "×" at bounding box center [1088, 45] width 11 height 19
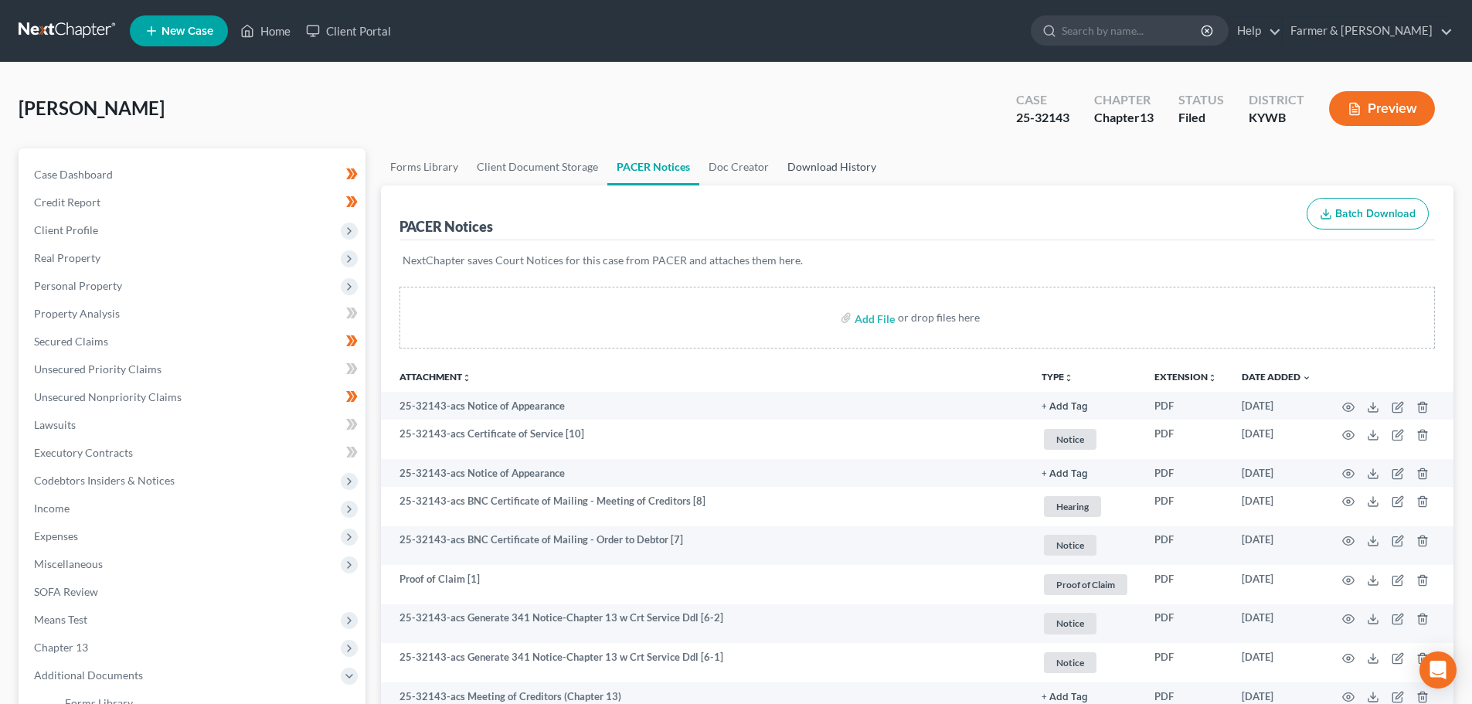
click at [803, 158] on link "Download History" at bounding box center [831, 166] width 107 height 37
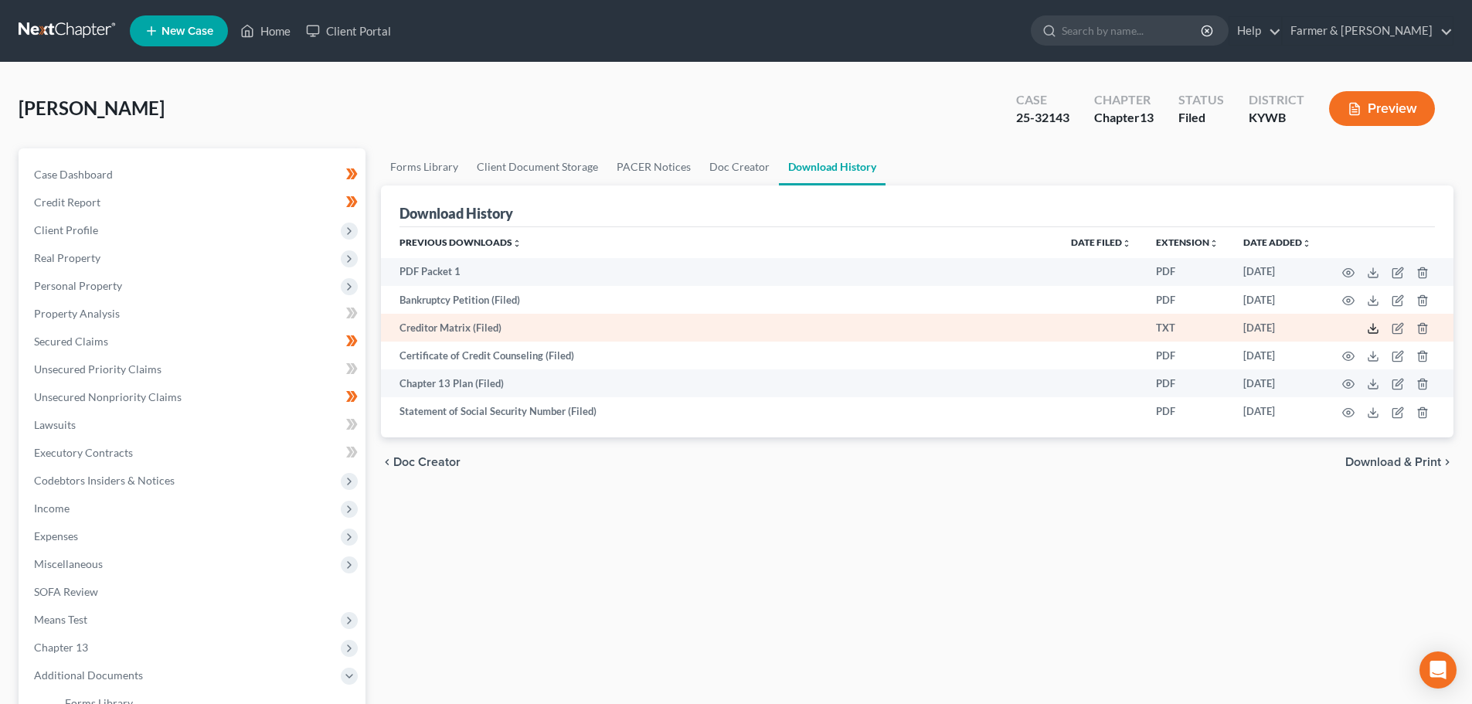
click at [1374, 330] on icon at bounding box center [1373, 328] width 12 height 12
